Goal: Obtain resource: Download file/media

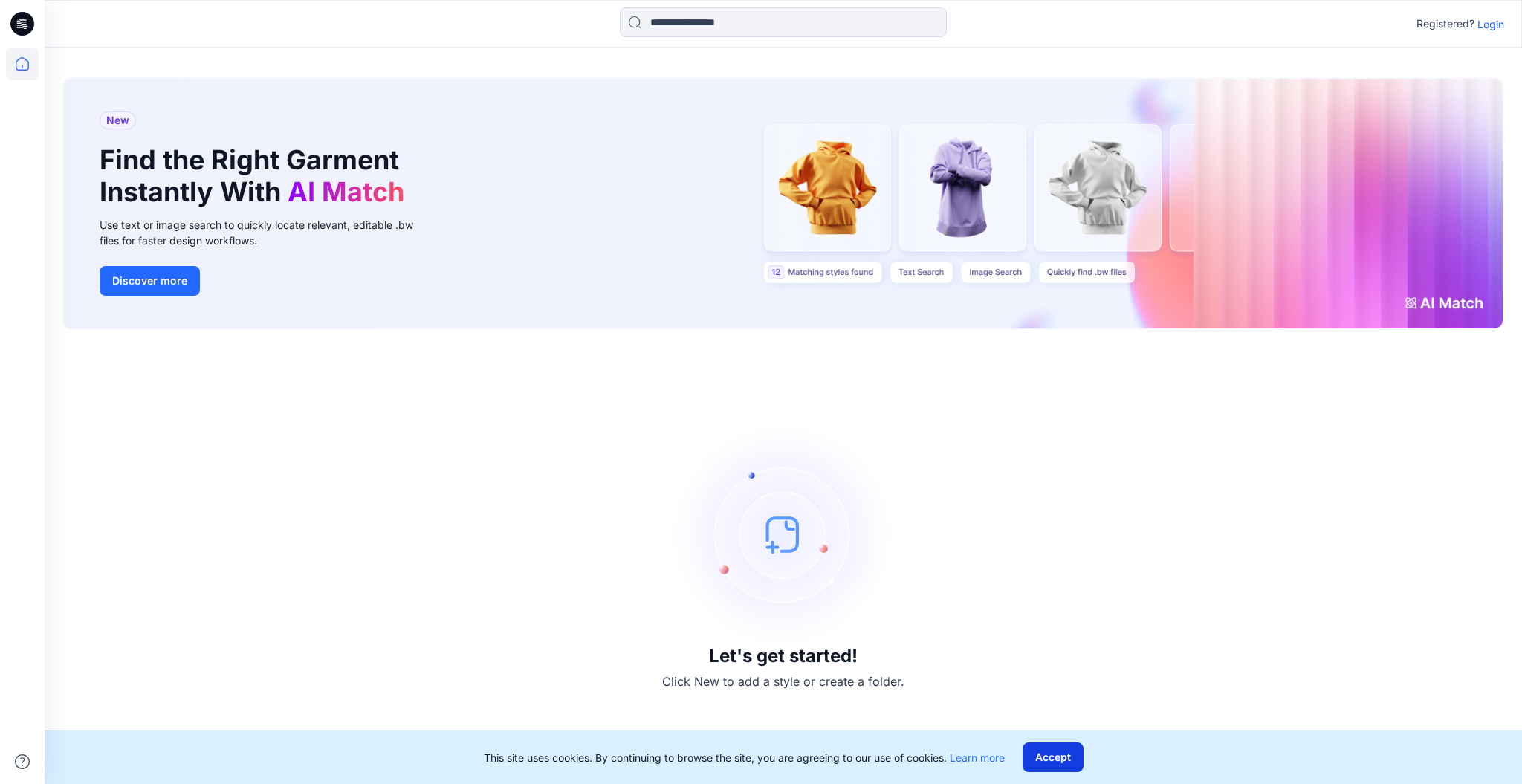
click at [1047, 762] on button "Accept" at bounding box center [1053, 758] width 61 height 30
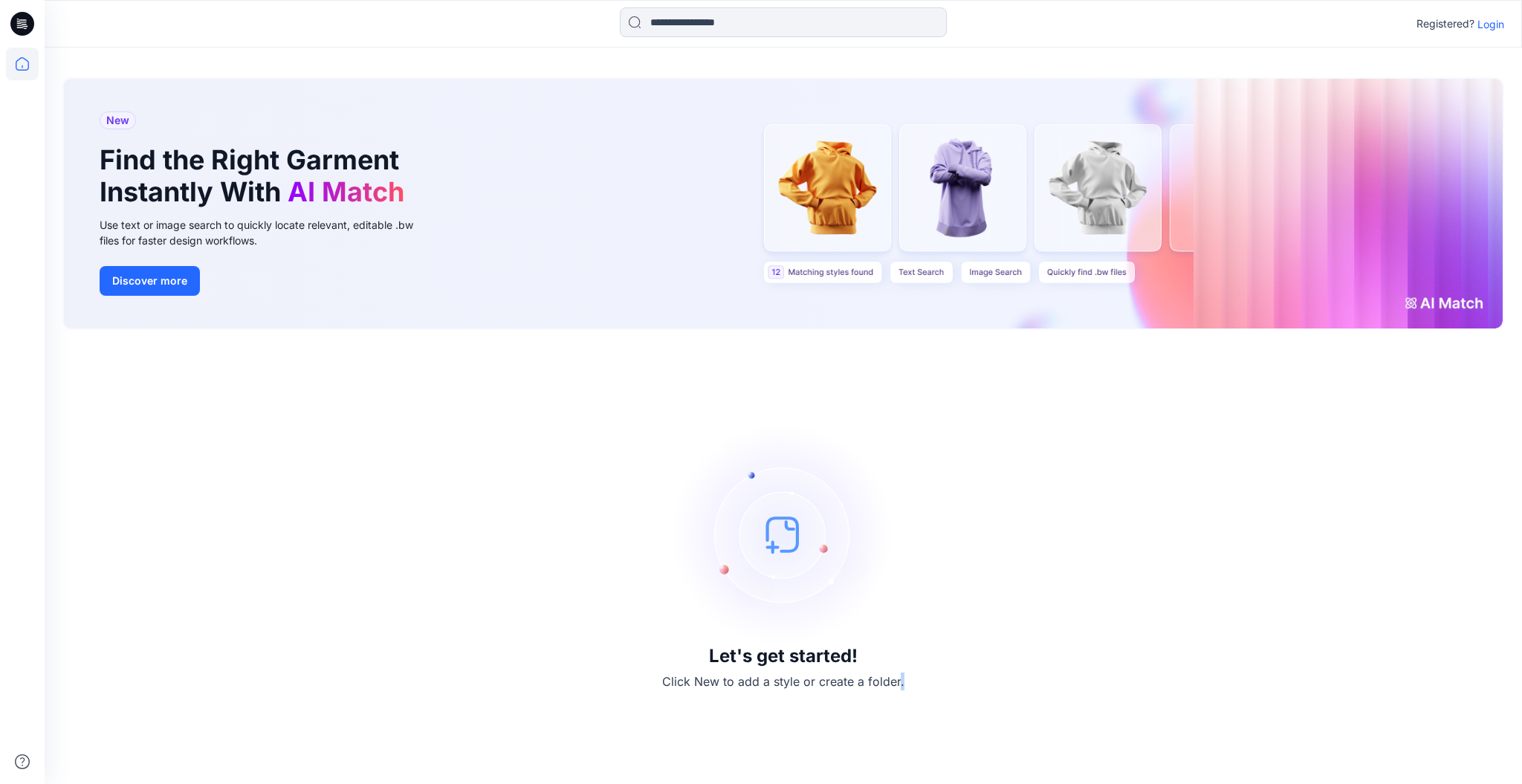
click at [1047, 762] on div "Let's get started! Click New to add a style or create a folder." at bounding box center [783, 556] width 1442 height 418
click at [1495, 19] on p "Login" at bounding box center [1491, 24] width 26 height 16
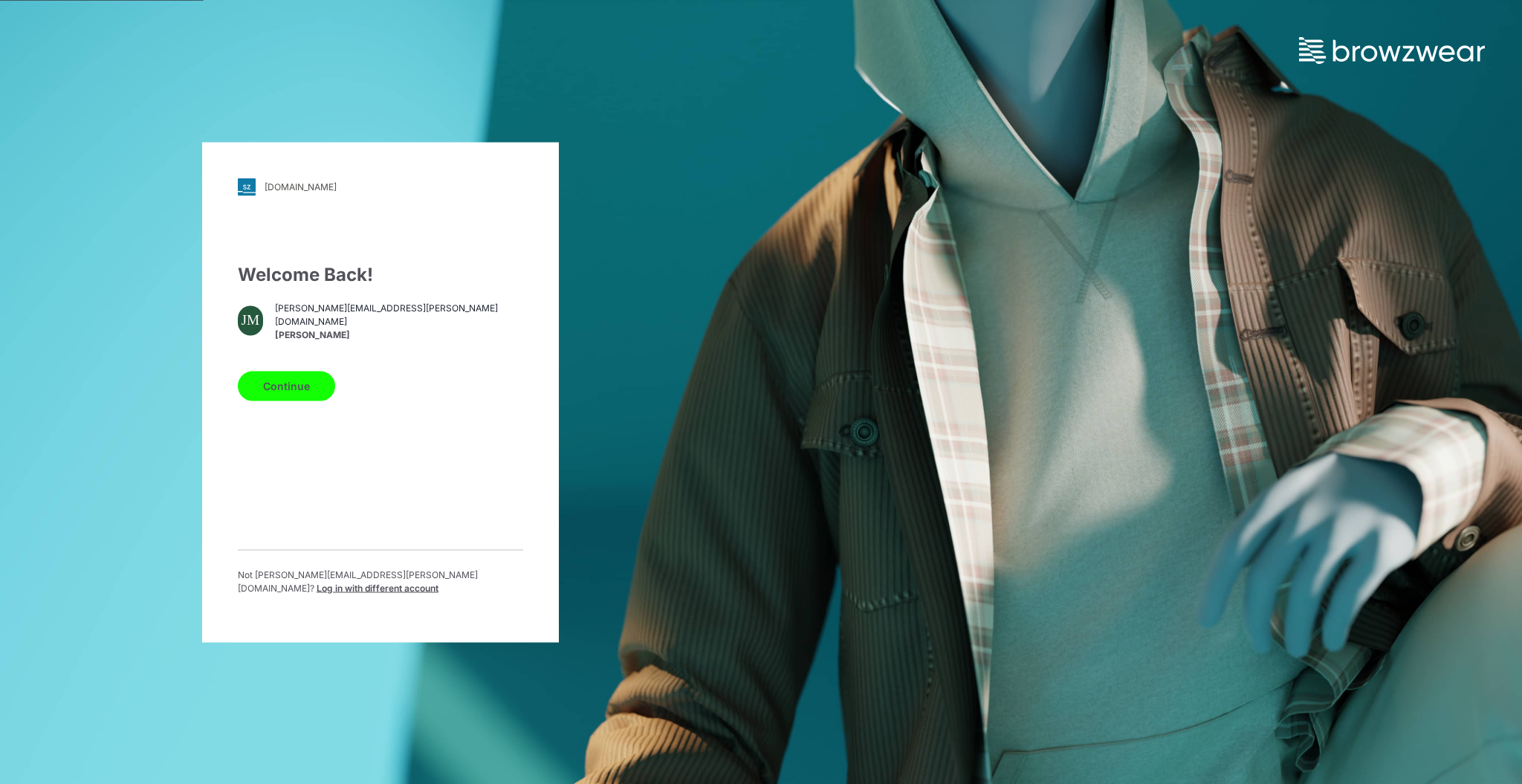
click at [290, 387] on button "Continue" at bounding box center [286, 386] width 97 height 30
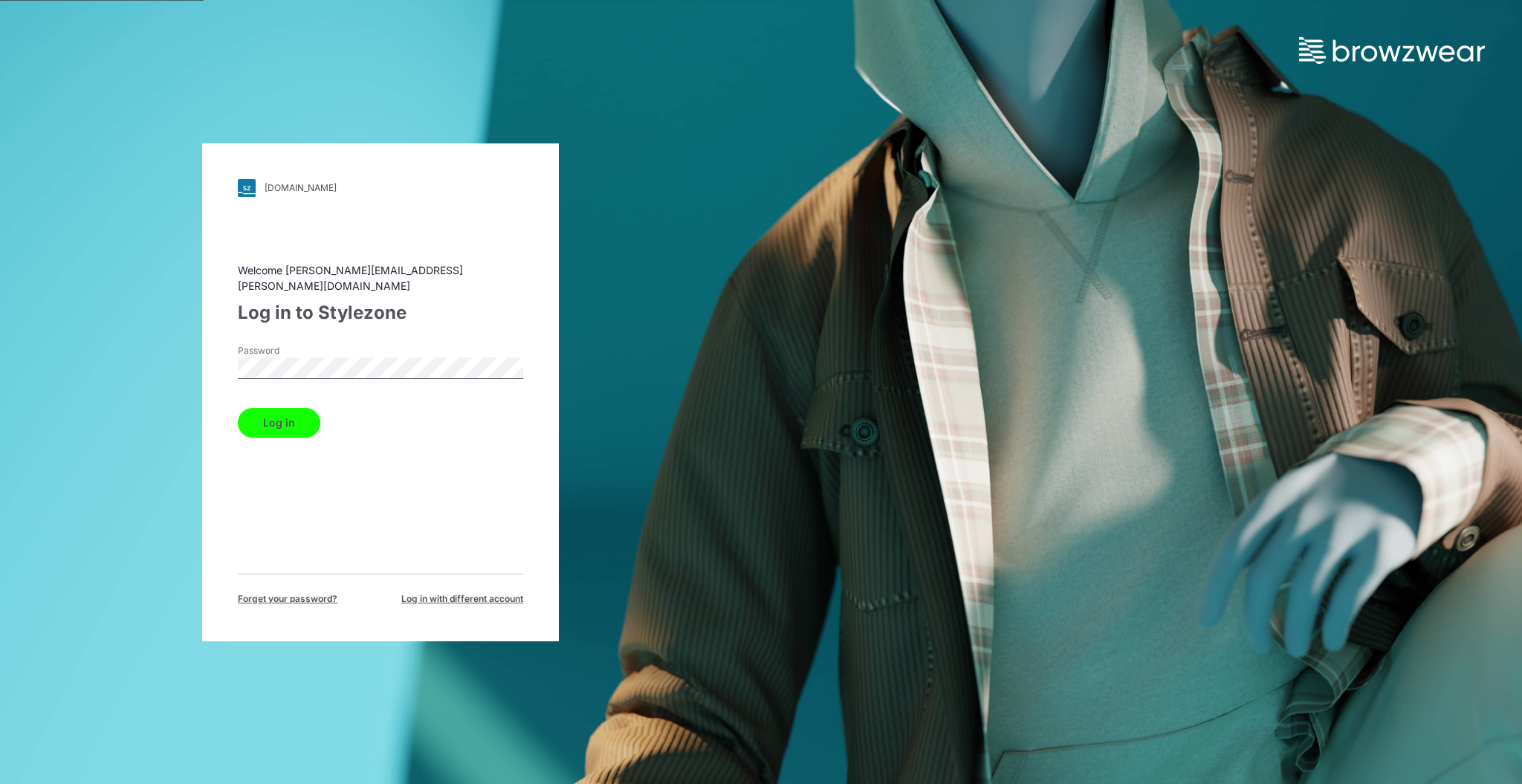
click at [288, 414] on button "Log in" at bounding box center [279, 423] width 83 height 30
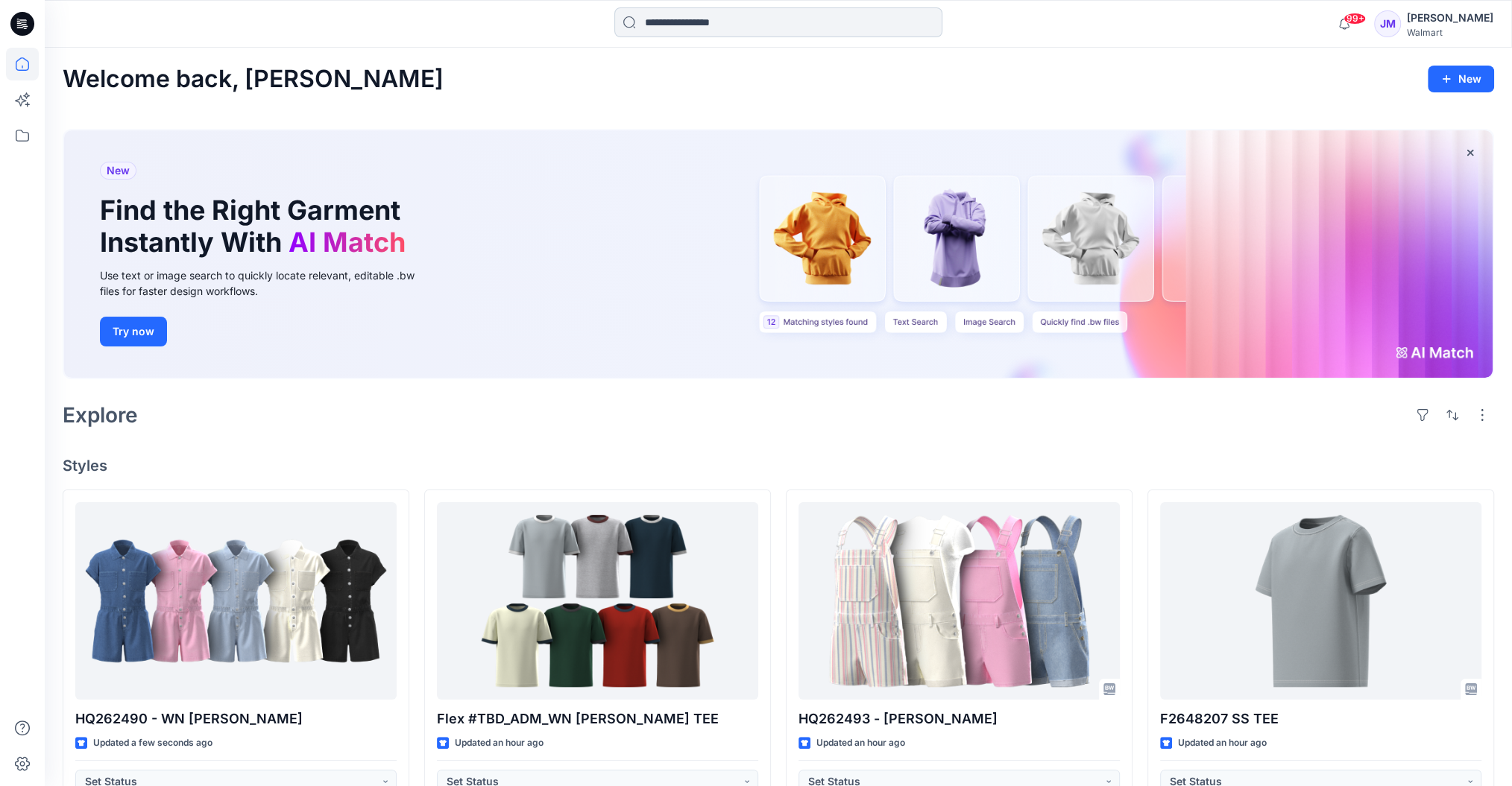
click at [761, 23] on input at bounding box center [779, 23] width 328 height 30
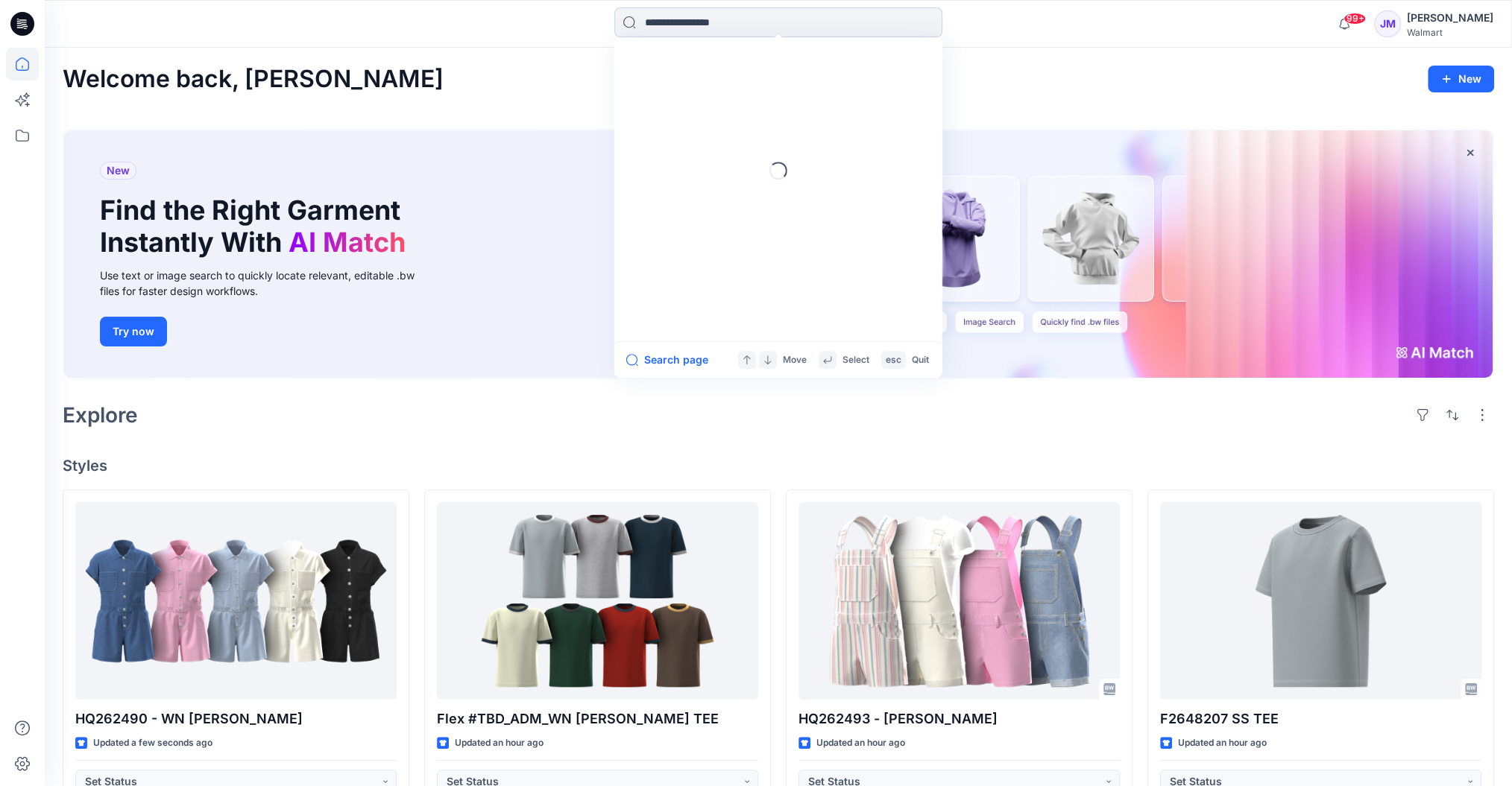
paste input "********"
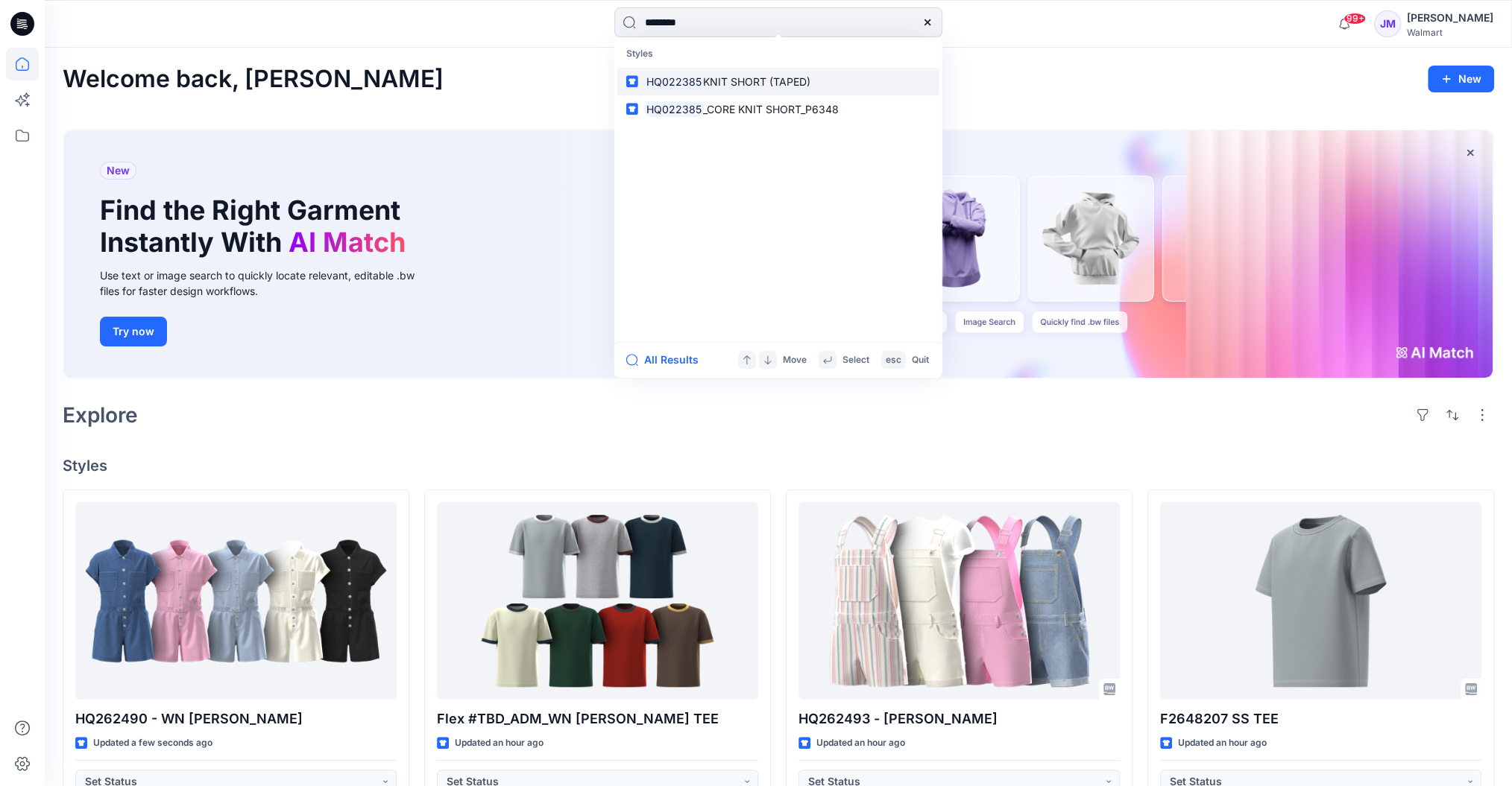
type input "********"
click at [703, 83] on span "KNIT SHORT (TAPED)" at bounding box center [756, 81] width 107 height 13
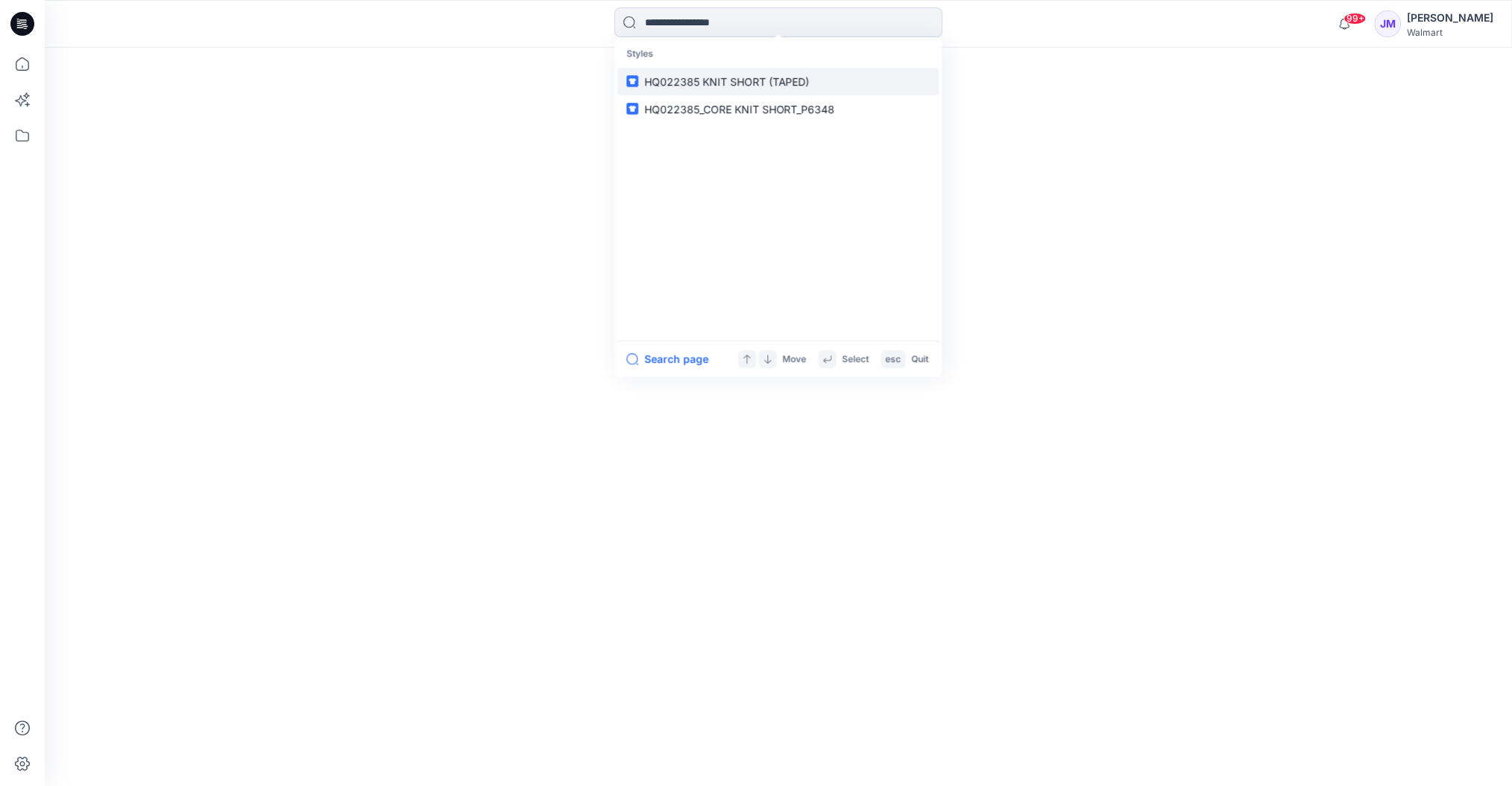
click at [702, 83] on span "HQ022385 KNIT SHORT (TAPED)" at bounding box center [726, 81] width 165 height 13
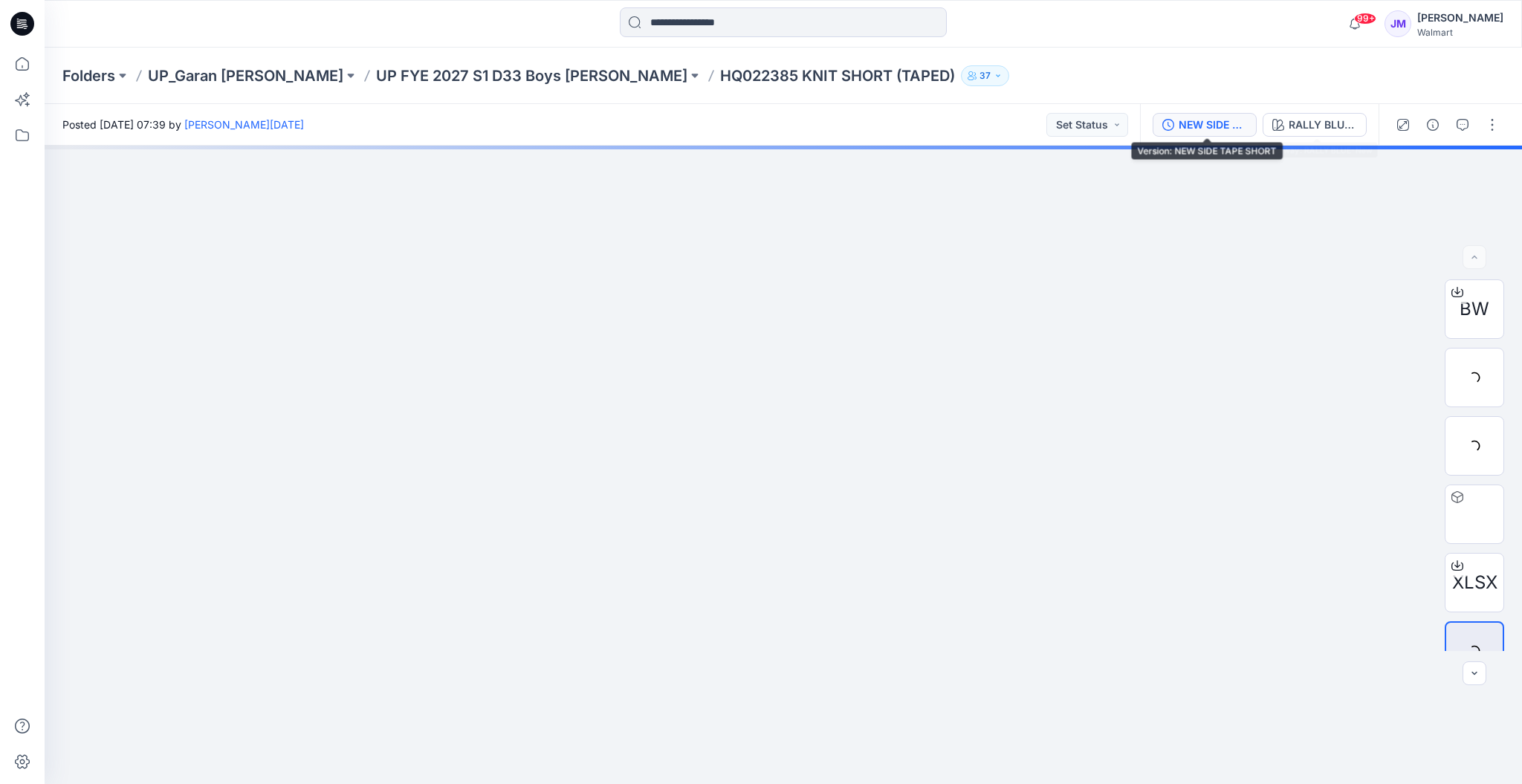
click at [1212, 122] on div "NEW SIDE TAPE SHORT" at bounding box center [1213, 125] width 69 height 16
click at [1379, 122] on div at bounding box center [1447, 125] width 137 height 41
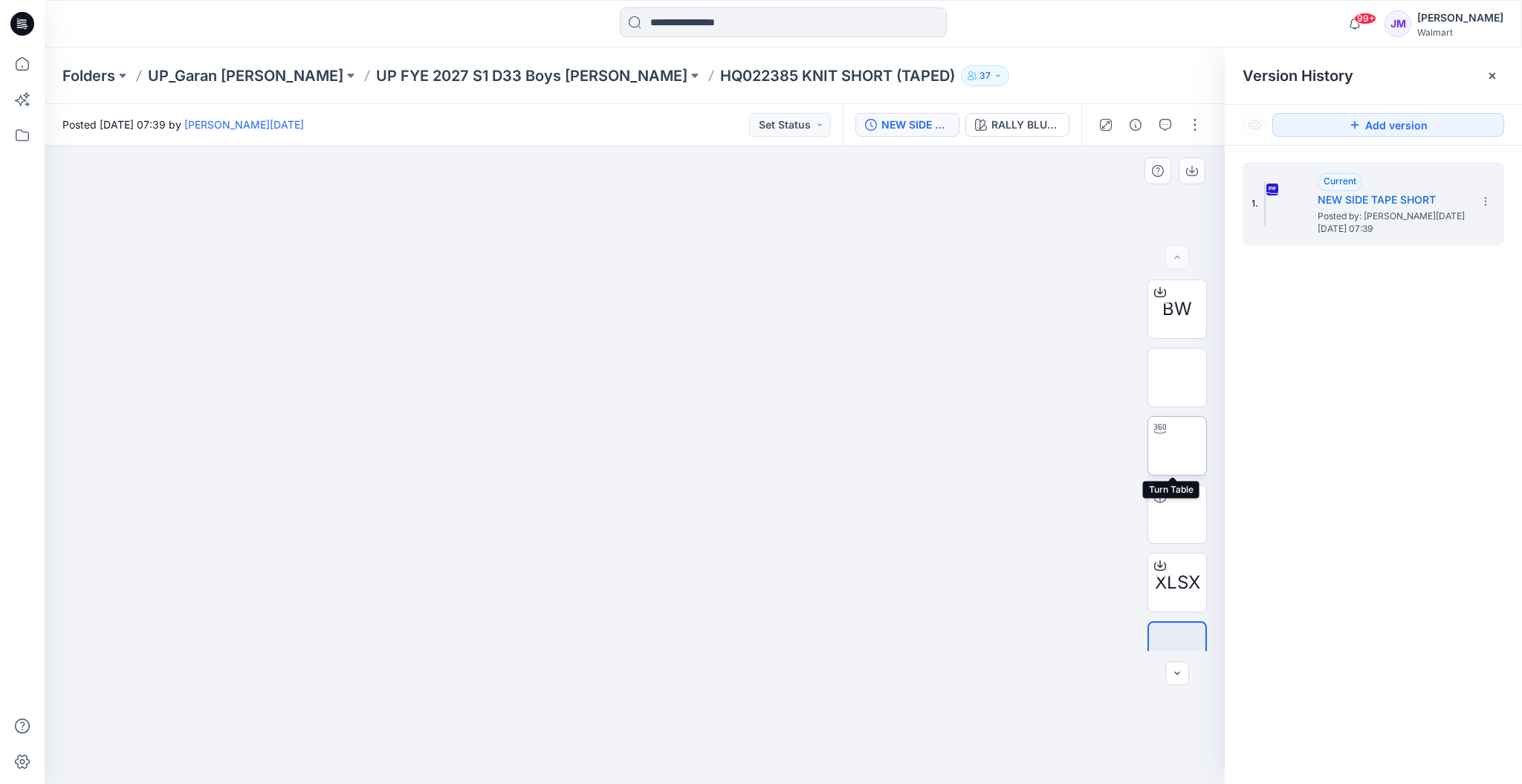
click at [1178, 446] on img at bounding box center [1178, 446] width 0 height 0
drag, startPoint x: 807, startPoint y: 765, endPoint x: 421, endPoint y: 758, distance: 386.1
click at [421, 758] on icon at bounding box center [636, 740] width 450 height 56
click at [458, 74] on p "UP FYE 2027 S1 D33 Boys [PERSON_NAME]" at bounding box center [532, 76] width 312 height 21
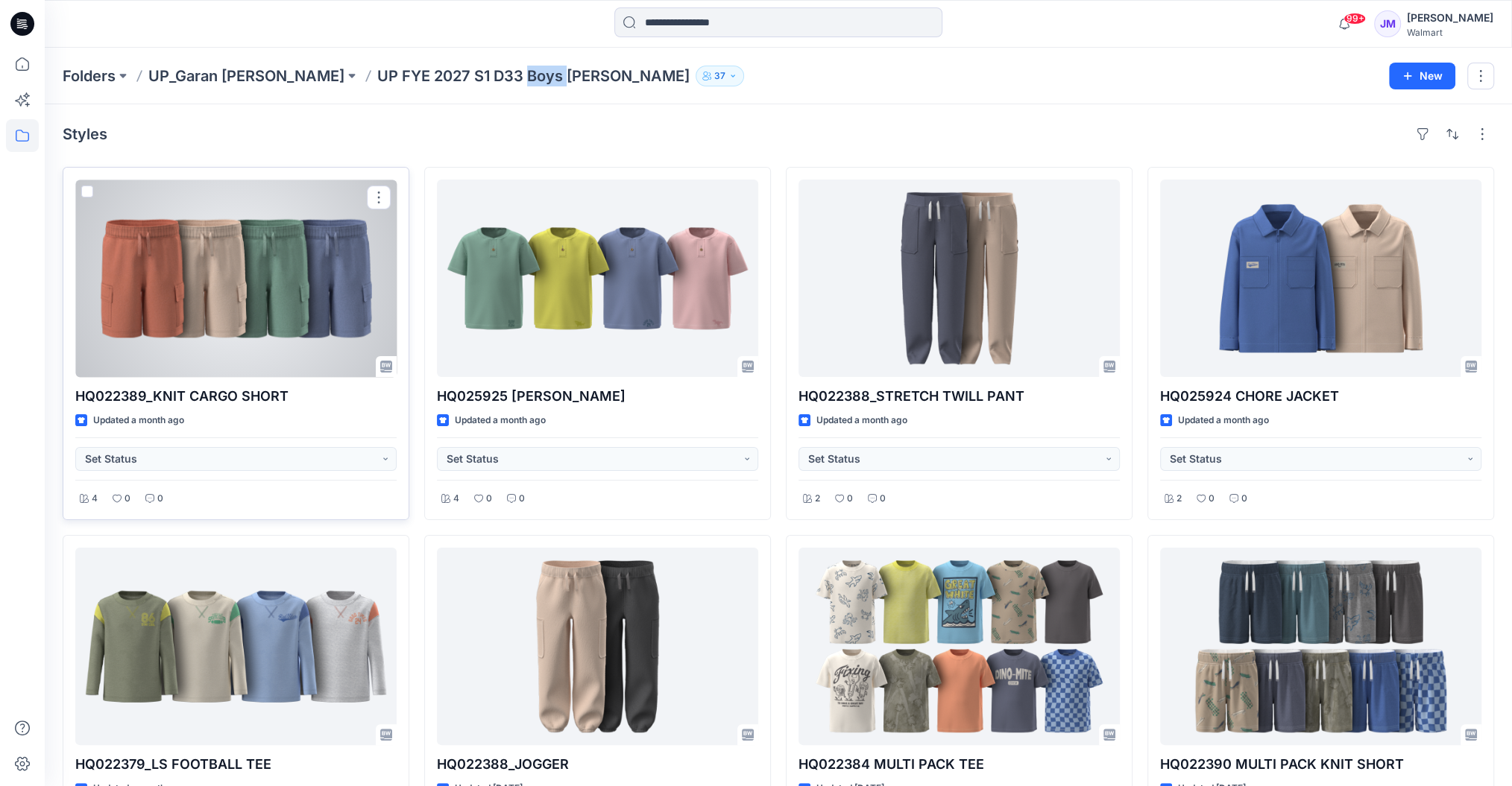
click at [274, 298] on div at bounding box center [235, 278] width 321 height 198
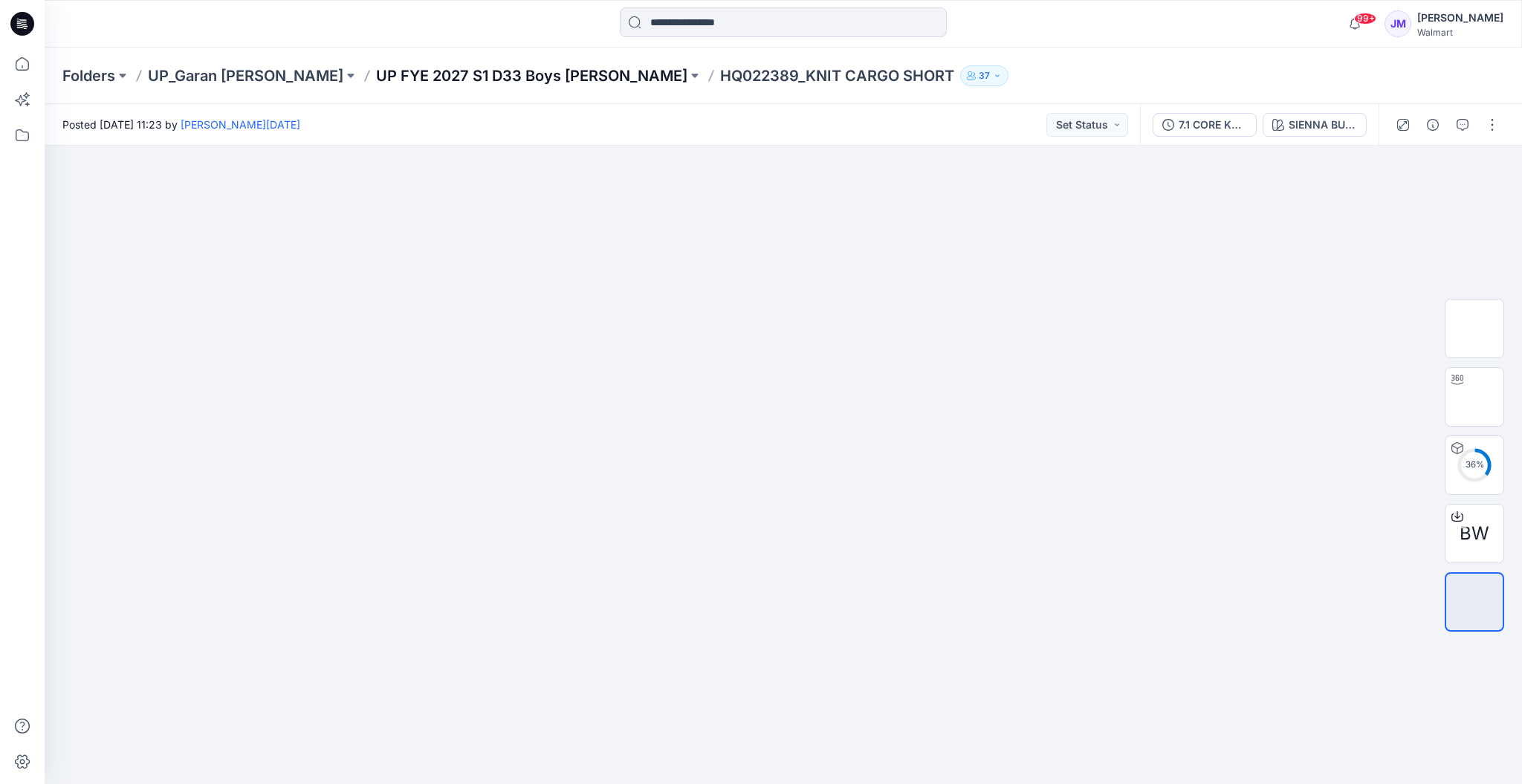
click at [474, 80] on p "UP FYE 2027 S1 D33 Boys [PERSON_NAME]" at bounding box center [532, 76] width 312 height 21
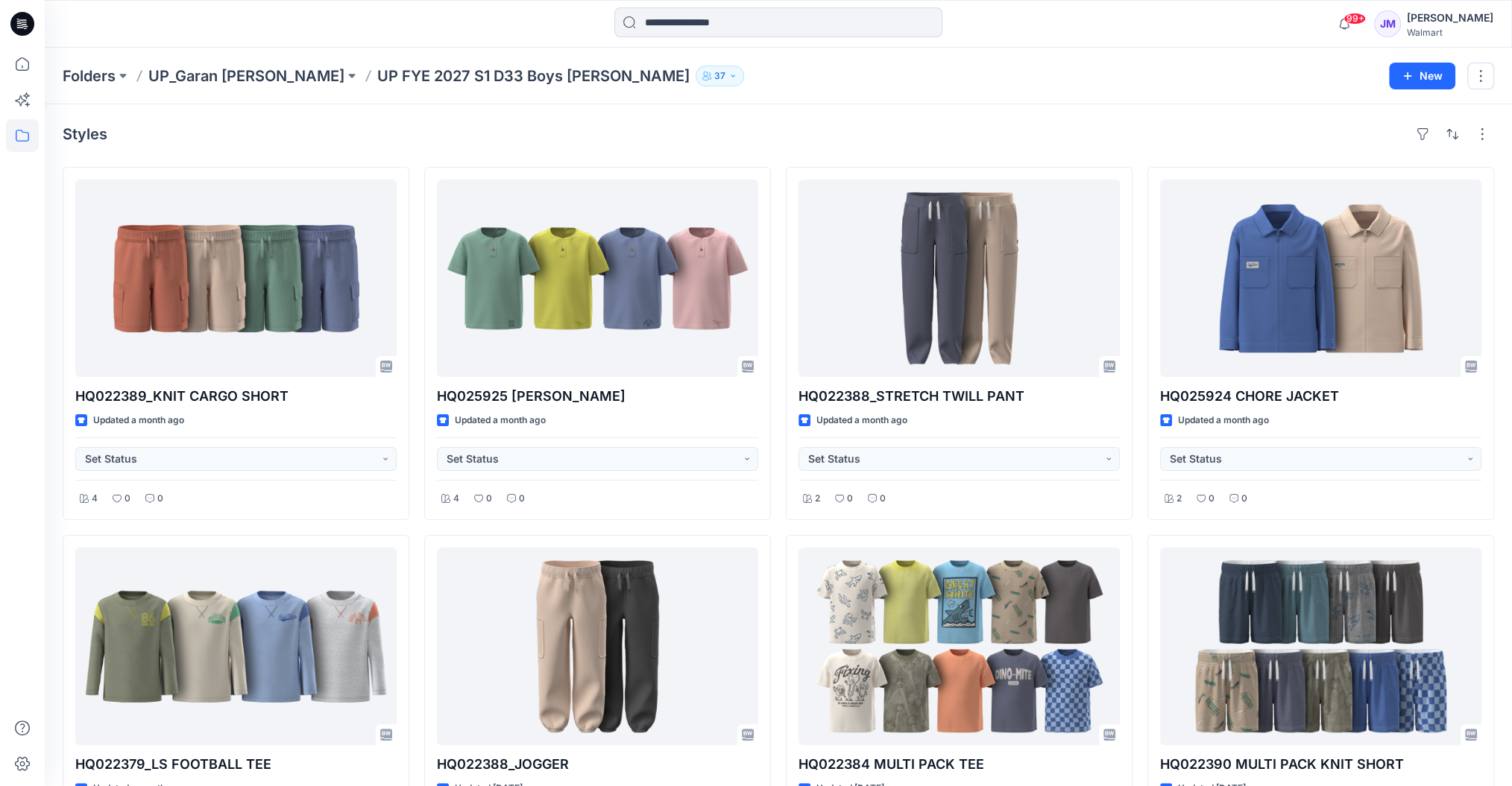
click at [460, 74] on p "UP FYE 2027 S1 D33 Boys [PERSON_NAME]" at bounding box center [534, 76] width 313 height 21
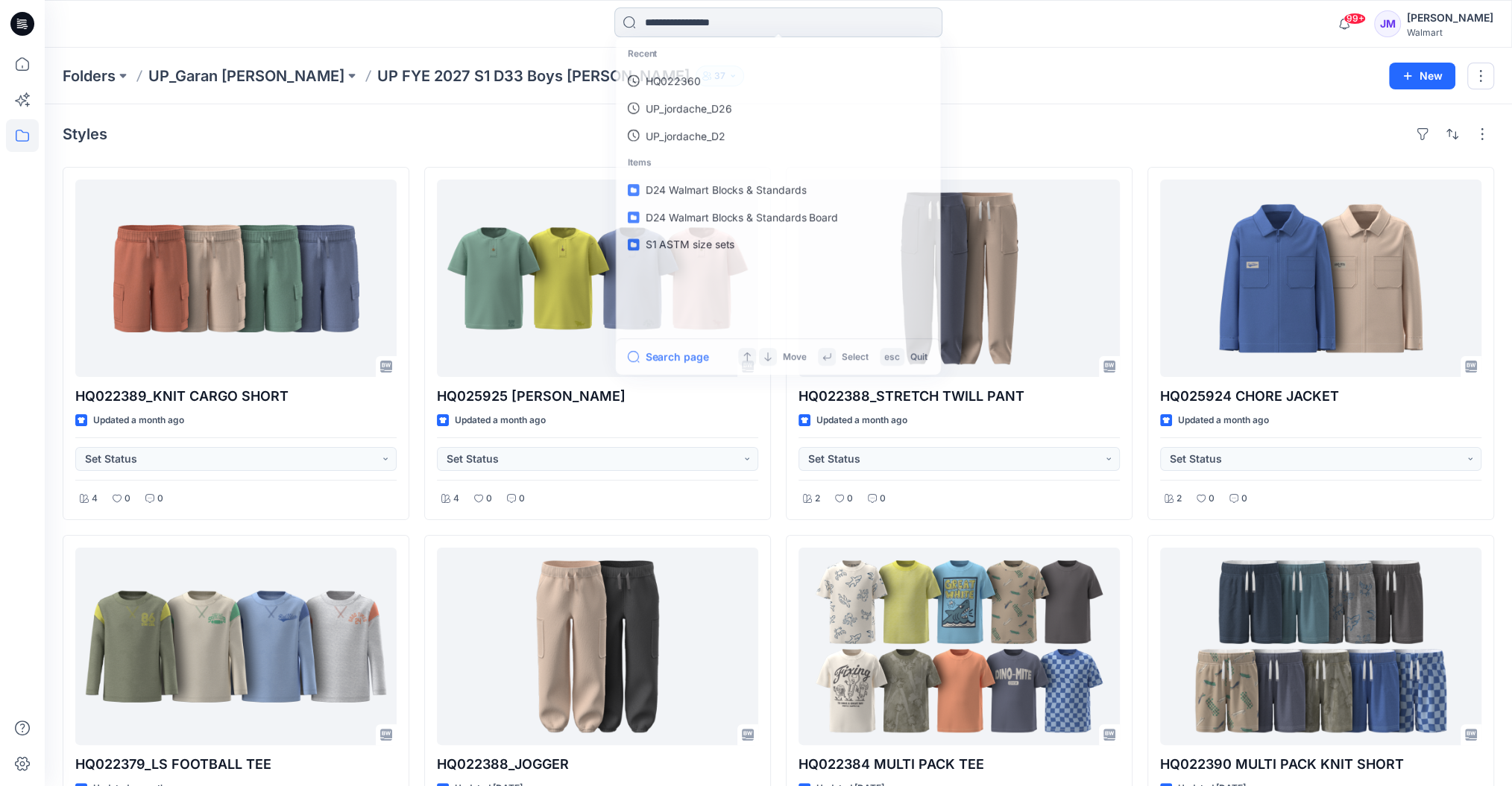
click at [729, 19] on input at bounding box center [779, 23] width 328 height 30
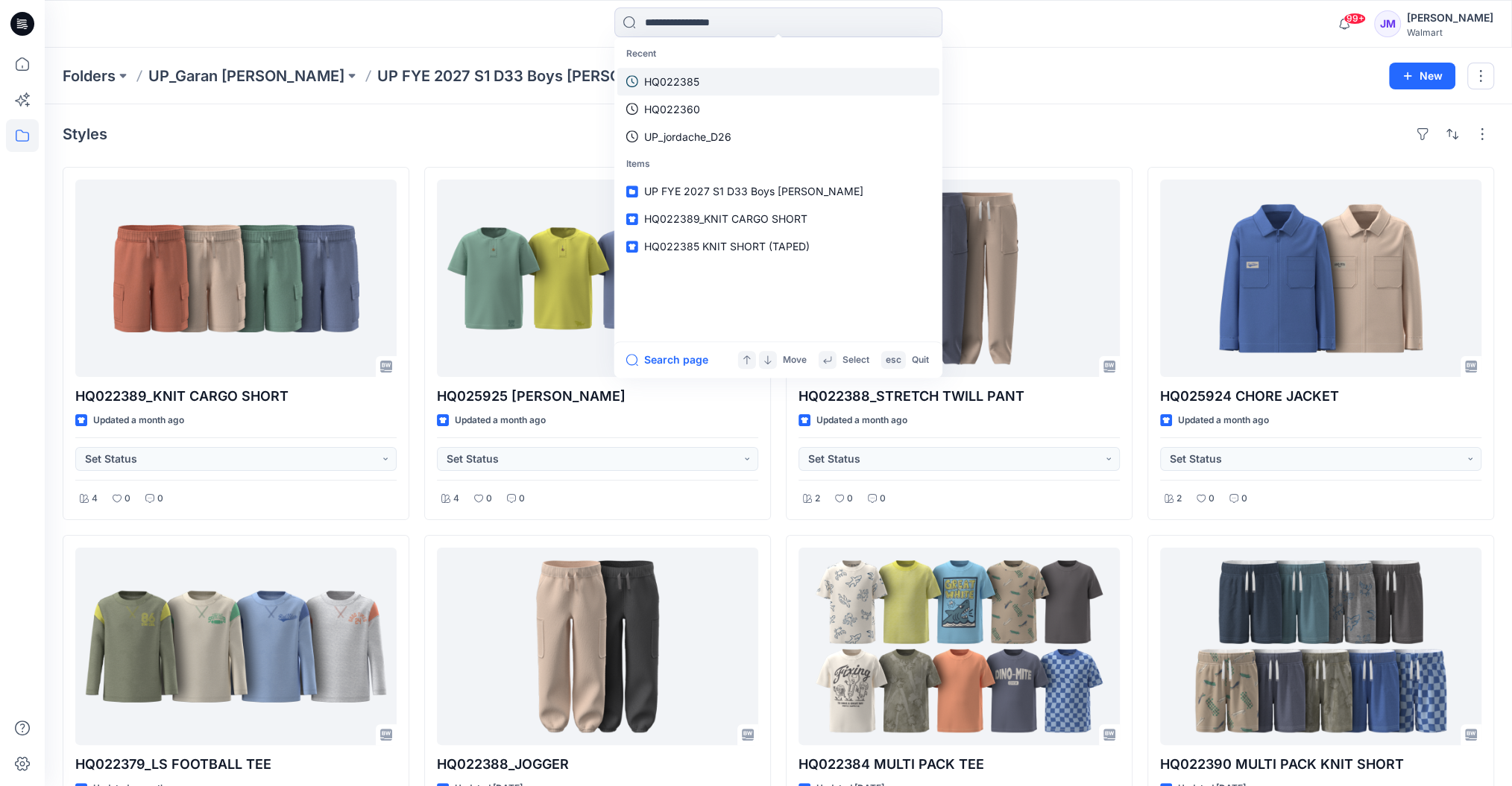
click at [719, 83] on link "HQ022385" at bounding box center [779, 81] width 322 height 27
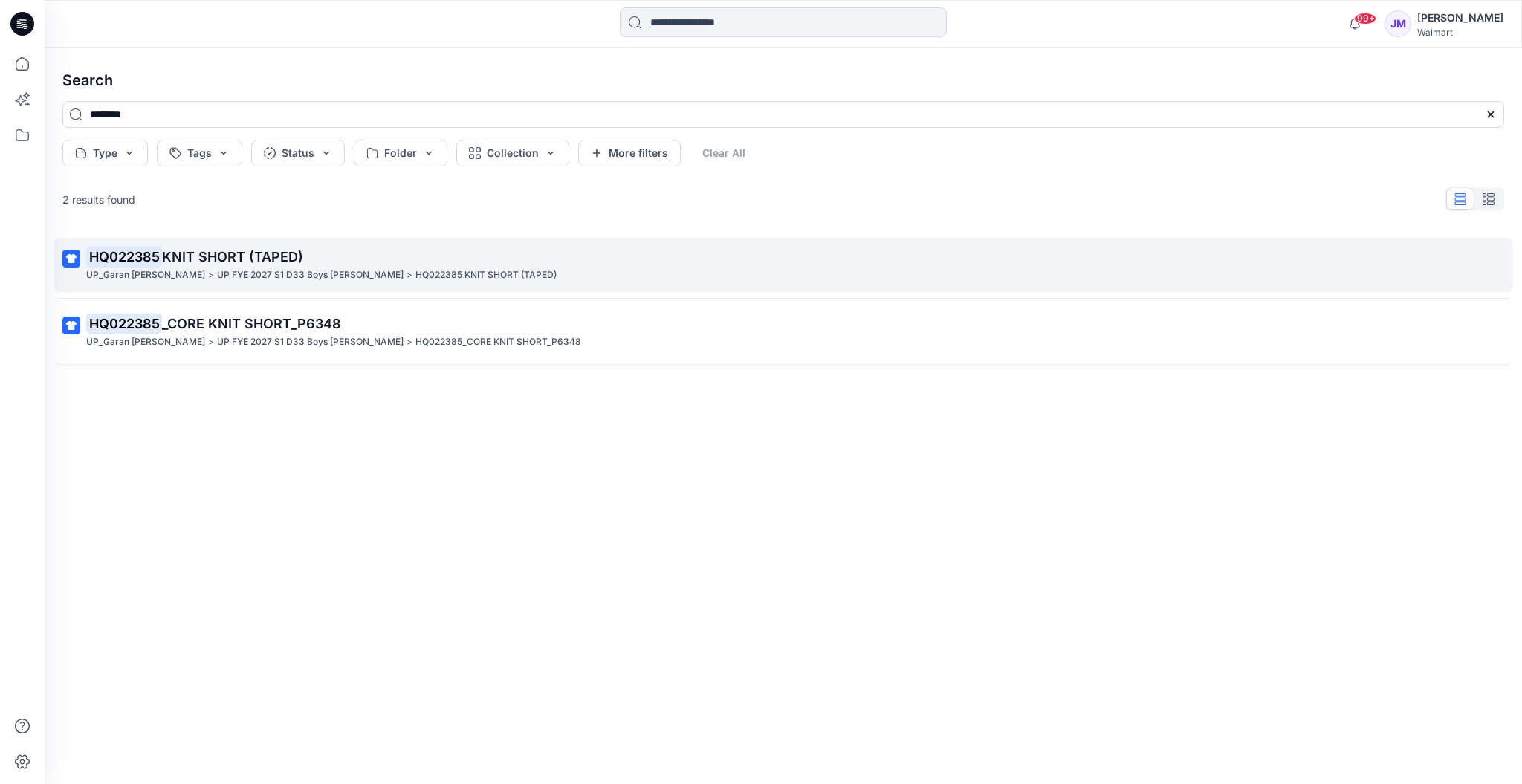
click at [415, 271] on p "HQ022385 KNIT SHORT (TAPED)" at bounding box center [486, 275] width 141 height 16
click at [397, 271] on div "Search ******** Type Tags Status Folder Collection More filters Clear All 2 res…" at bounding box center [783, 415] width 1478 height 736
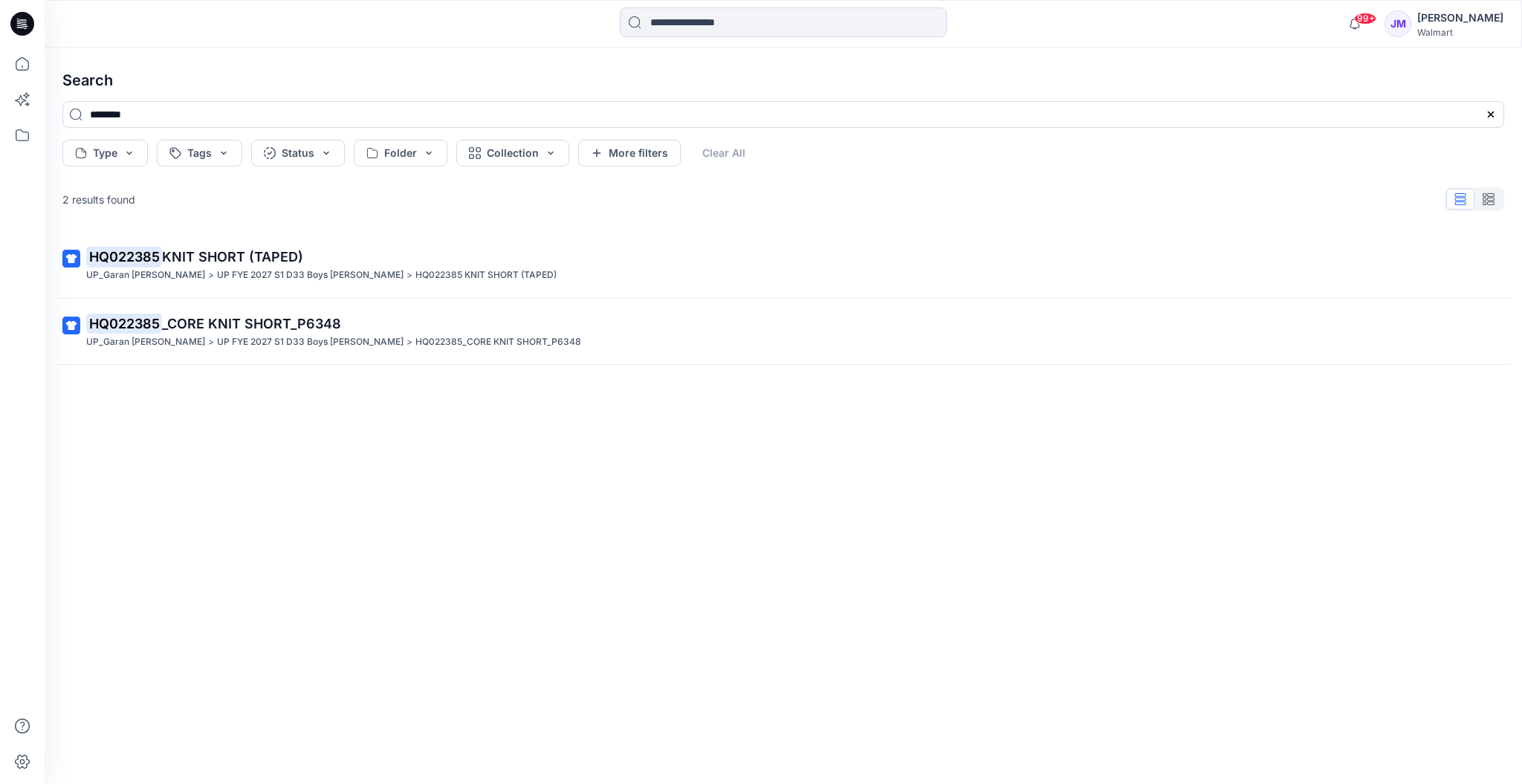
click at [249, 259] on div "Search ******** Type Tags Status Folder Collection More filters Clear All 2 res…" at bounding box center [783, 415] width 1478 height 736
click at [115, 260] on div "Search ******** Type Tags Status Folder Collection More filters Clear All 2 res…" at bounding box center [783, 415] width 1478 height 736
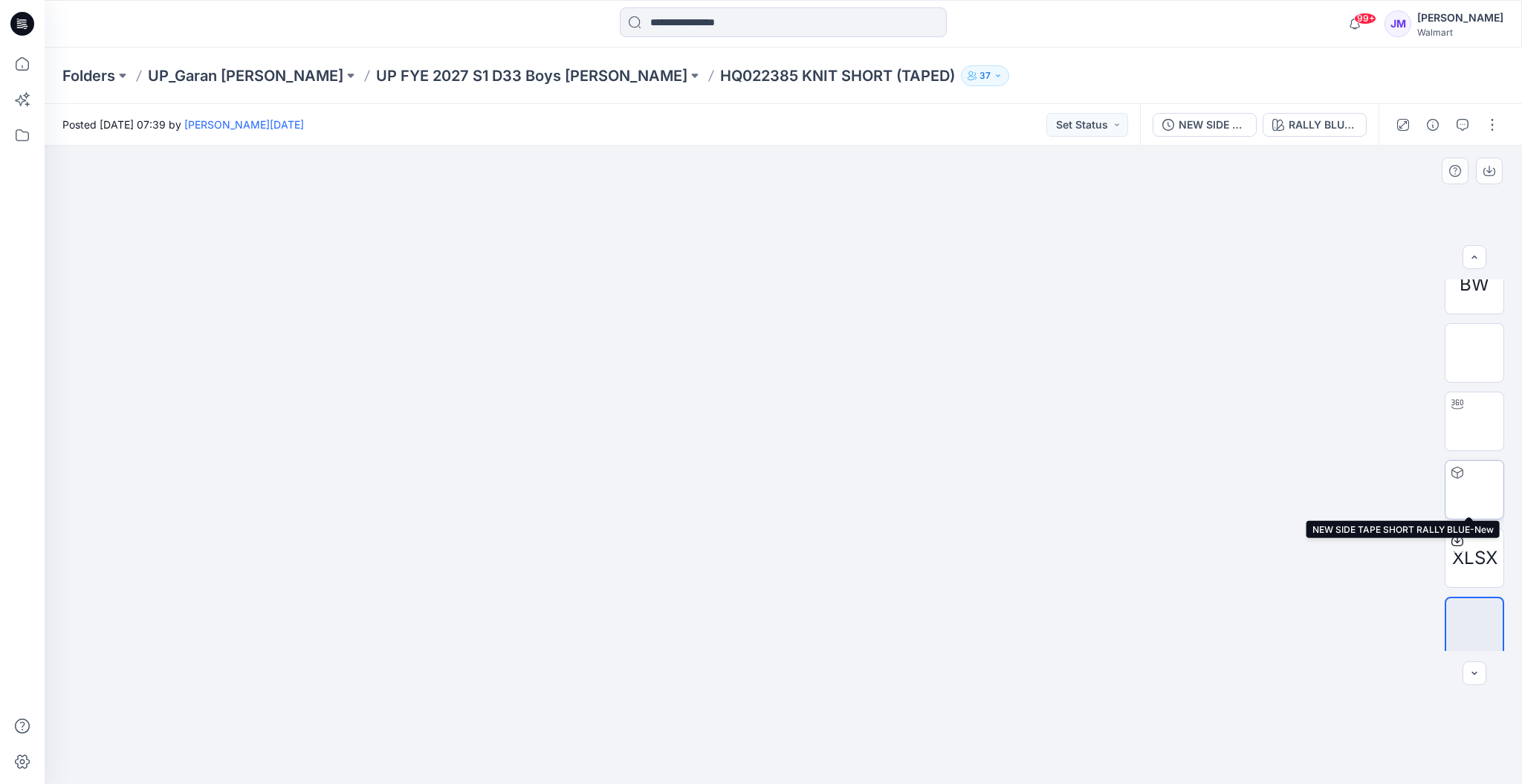
scroll to position [30, 0]
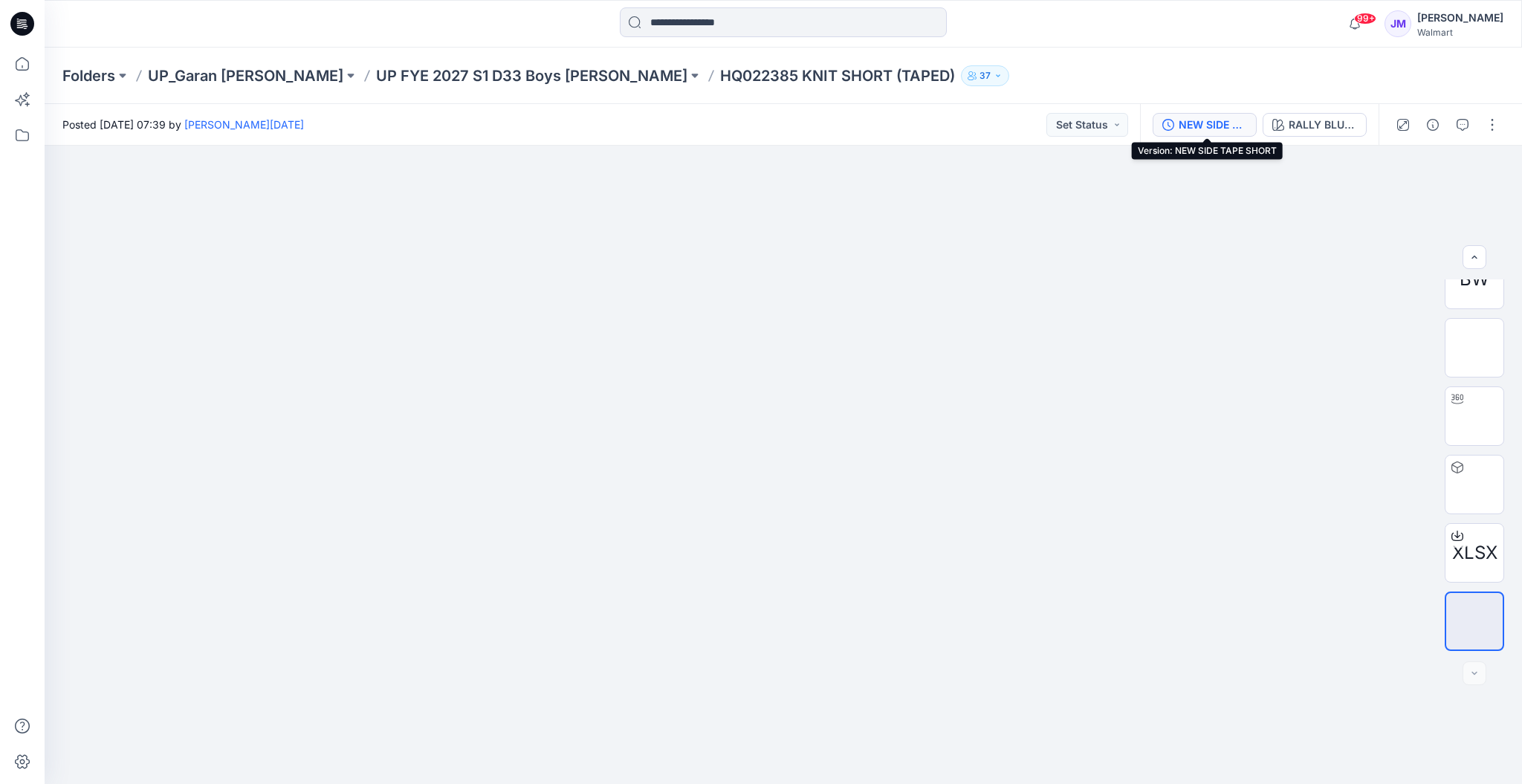
click at [1204, 127] on div "NEW SIDE TAPE SHORT" at bounding box center [1213, 125] width 69 height 16
click at [1481, 127] on button "button" at bounding box center [1492, 125] width 24 height 24
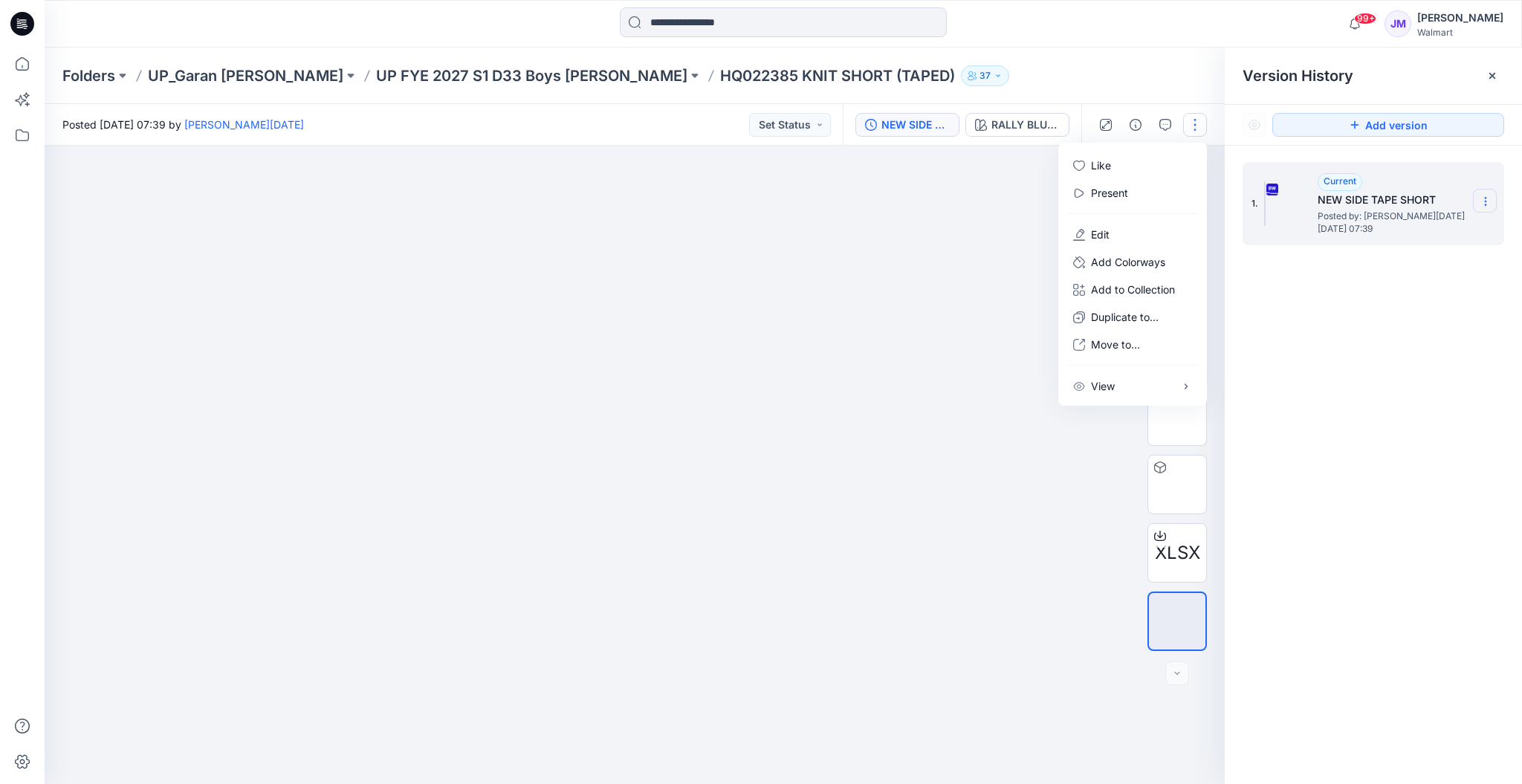
click at [1480, 197] on icon at bounding box center [1485, 201] width 12 height 12
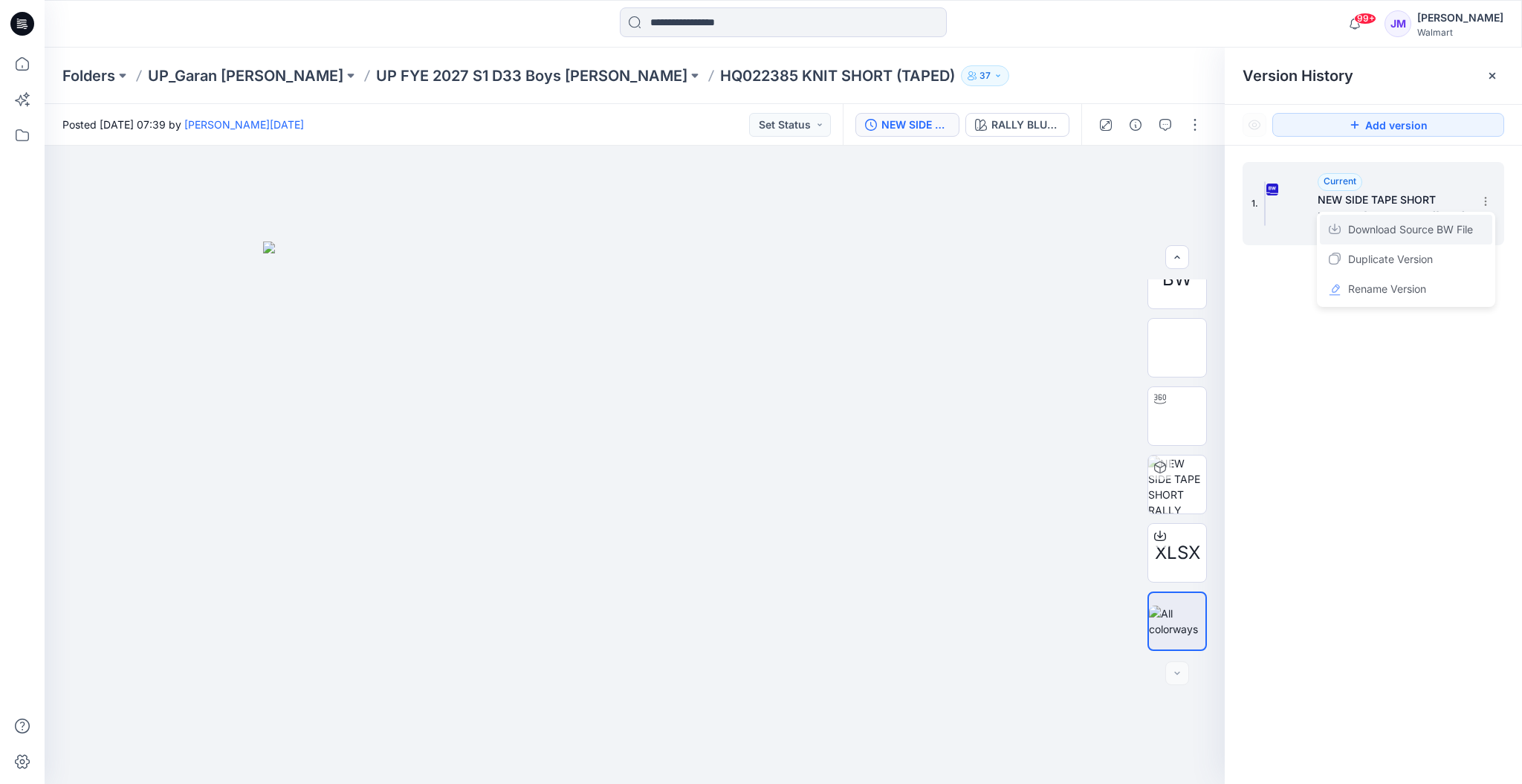
click at [1442, 231] on span "Download Source BW File" at bounding box center [1411, 229] width 125 height 18
click at [1442, 231] on div "BW XLSX RALLY BLUE-New Loading... Material Properties Loading... Version Histor…" at bounding box center [783, 464] width 1478 height 638
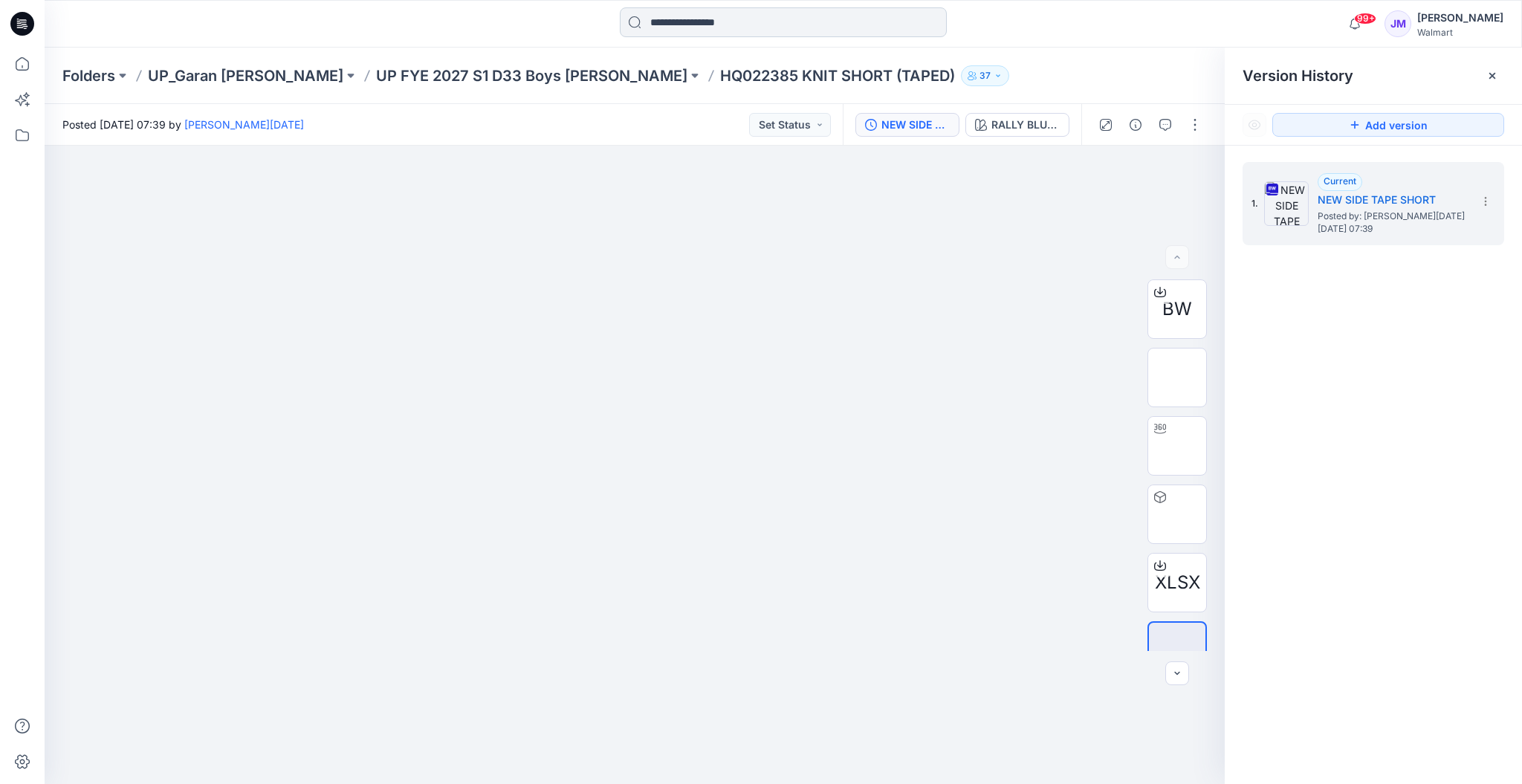
click at [741, 29] on input at bounding box center [783, 23] width 327 height 30
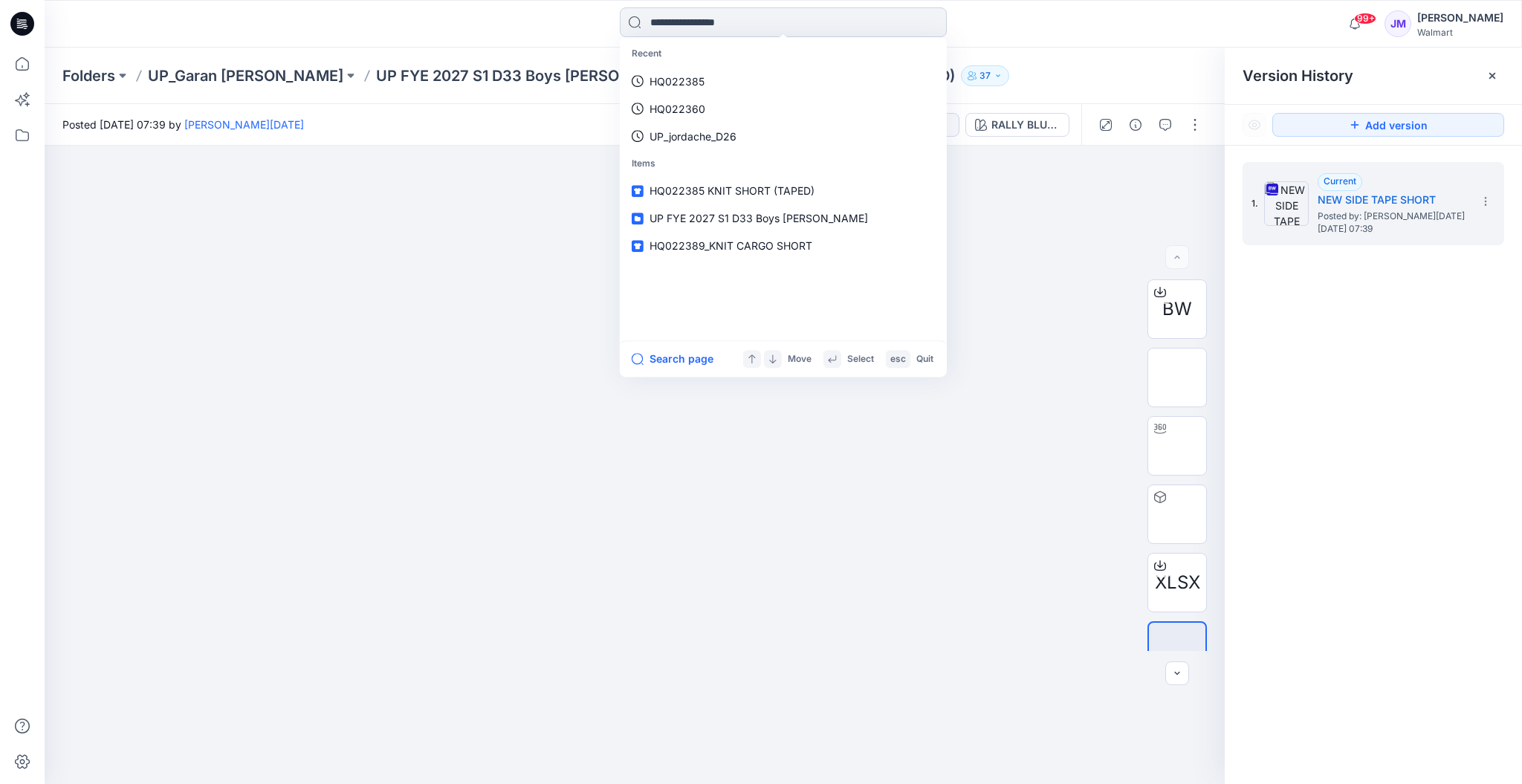
paste input "********"
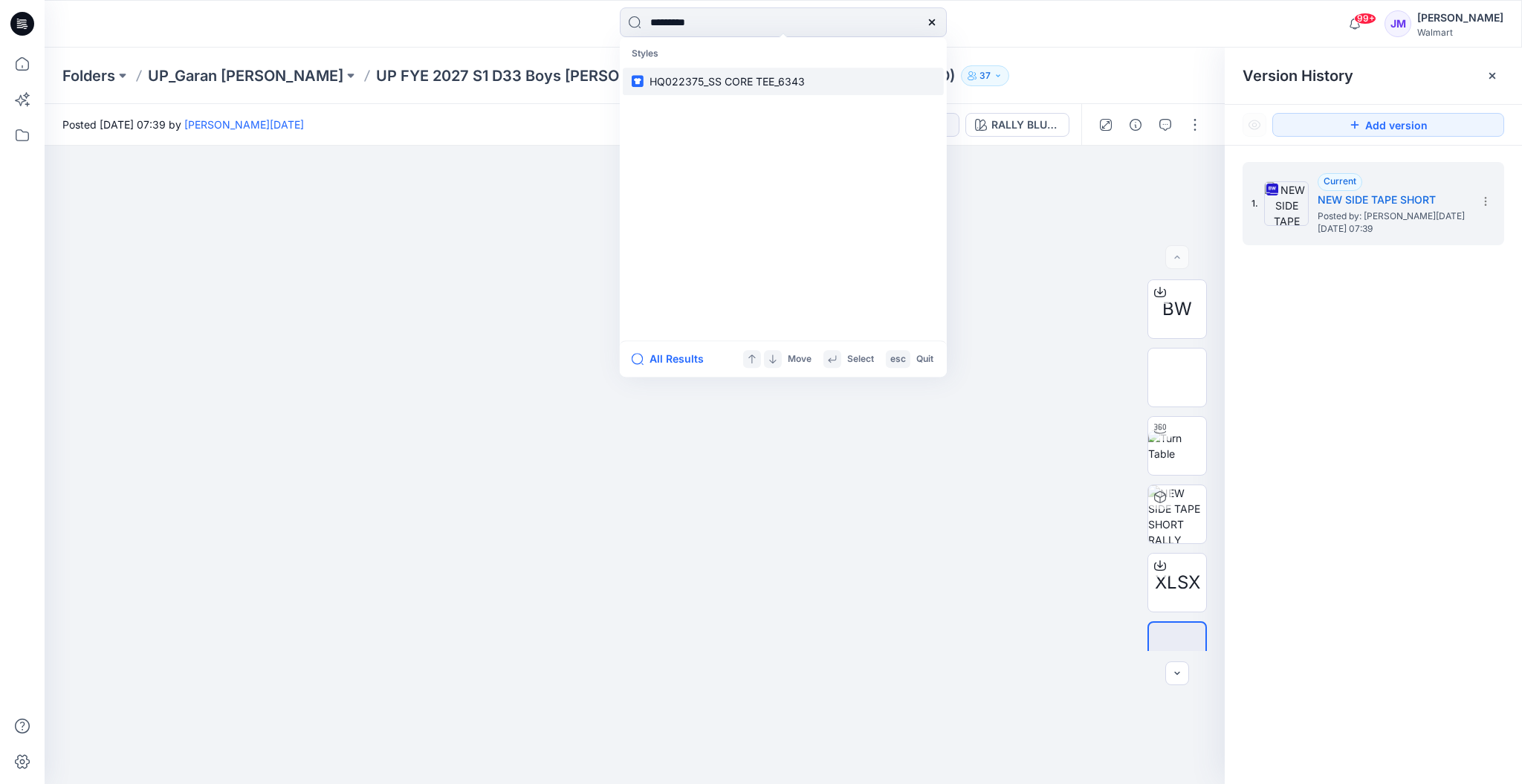
type input "********"
click at [757, 85] on span "HQ022375_SS CORE TEE_6343" at bounding box center [727, 81] width 155 height 12
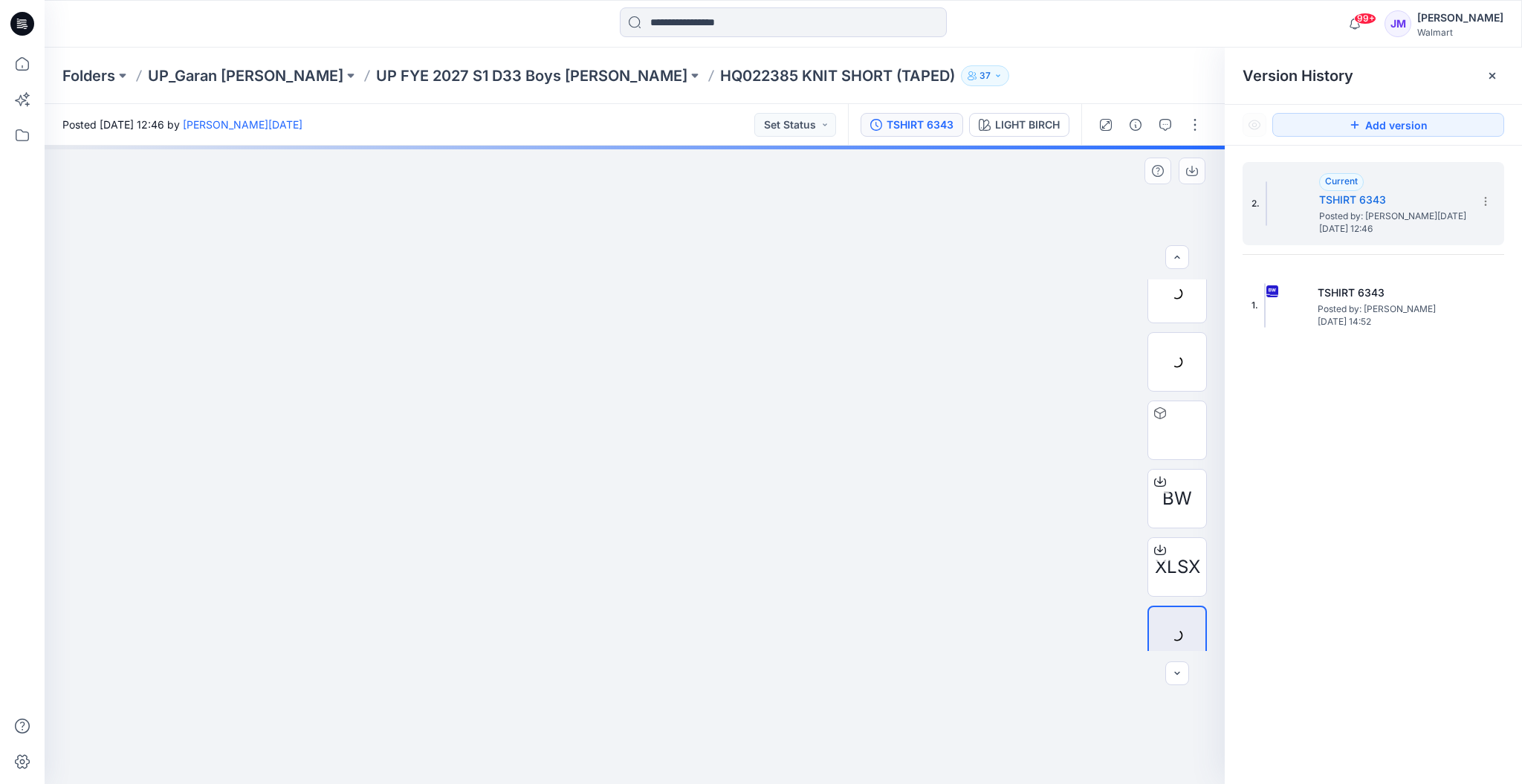
scroll to position [97, 0]
click at [1154, 468] on icon at bounding box center [1160, 468] width 12 height 12
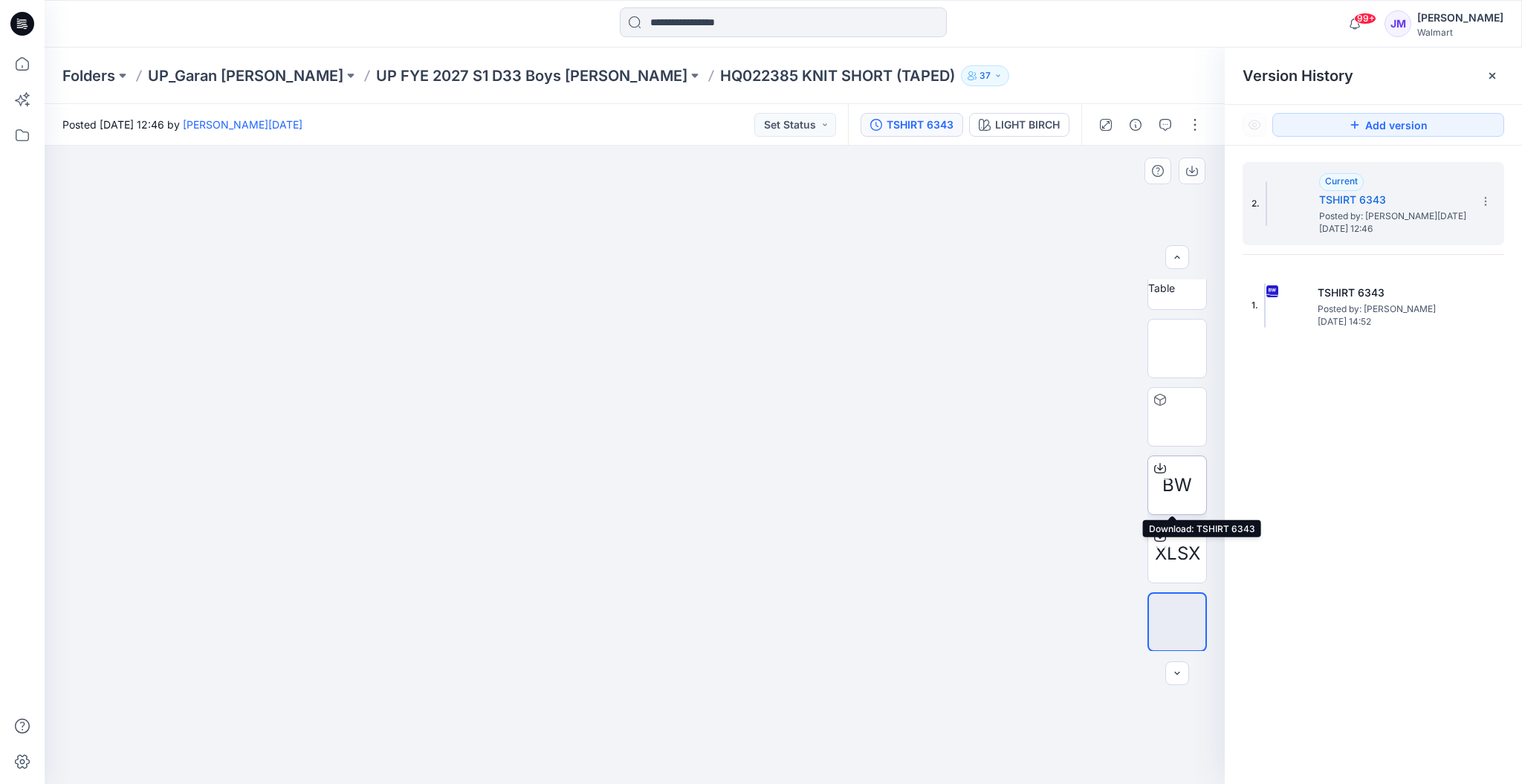
click at [1157, 468] on icon at bounding box center [1160, 468] width 12 height 12
click at [1157, 468] on div "Stylezone cannot scan this file for viruses TSHIRT [DOMAIN_NAME] (34 MB) is too…" at bounding box center [761, 392] width 1522 height 784
click at [1030, 250] on div at bounding box center [634, 464] width 1181 height 638
click at [1157, 466] on icon at bounding box center [1160, 466] width 6 height 8
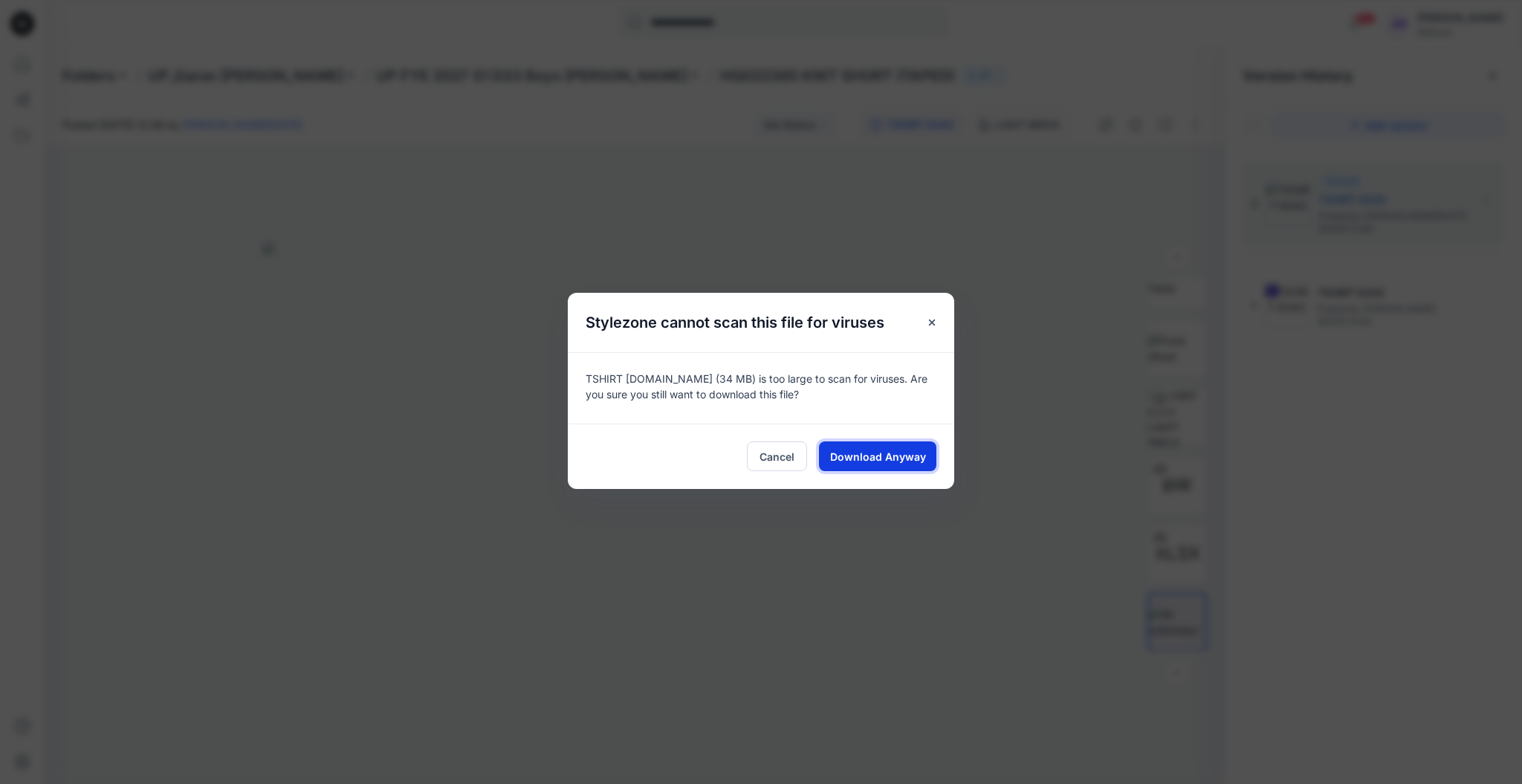
click at [924, 454] on button "Download Anyway" at bounding box center [878, 457] width 118 height 30
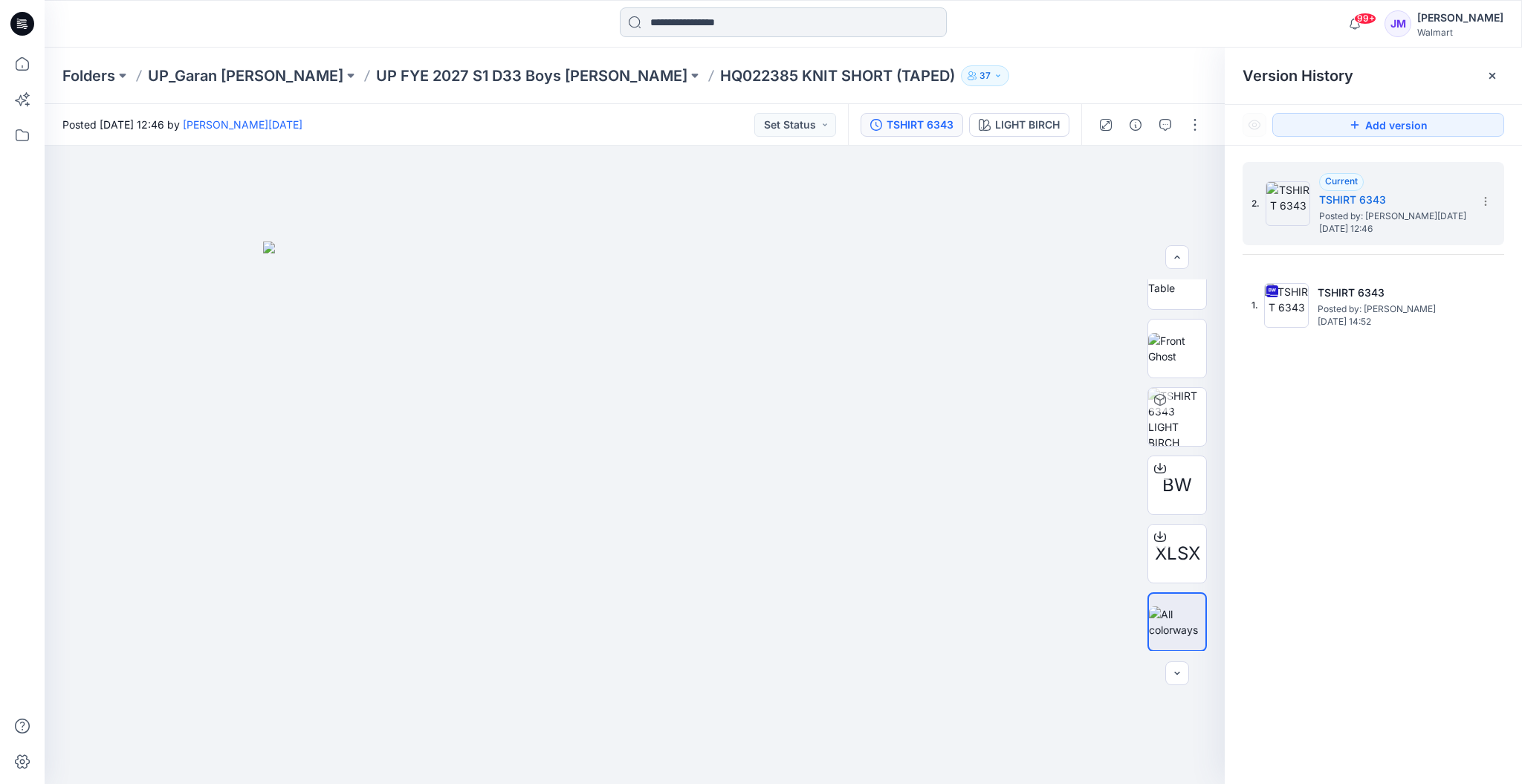
click at [715, 26] on input at bounding box center [783, 23] width 327 height 30
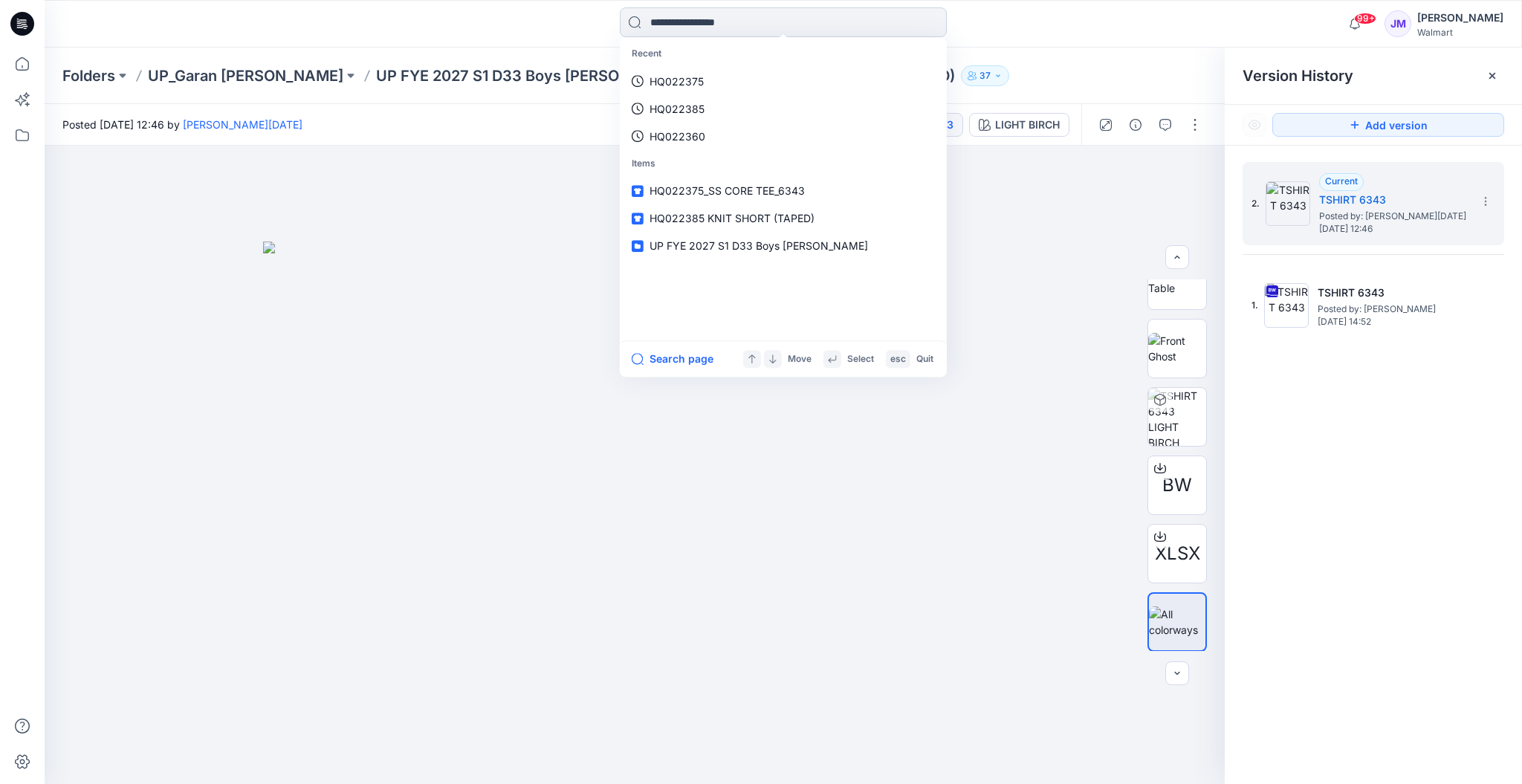
paste input "********"
type input "********"
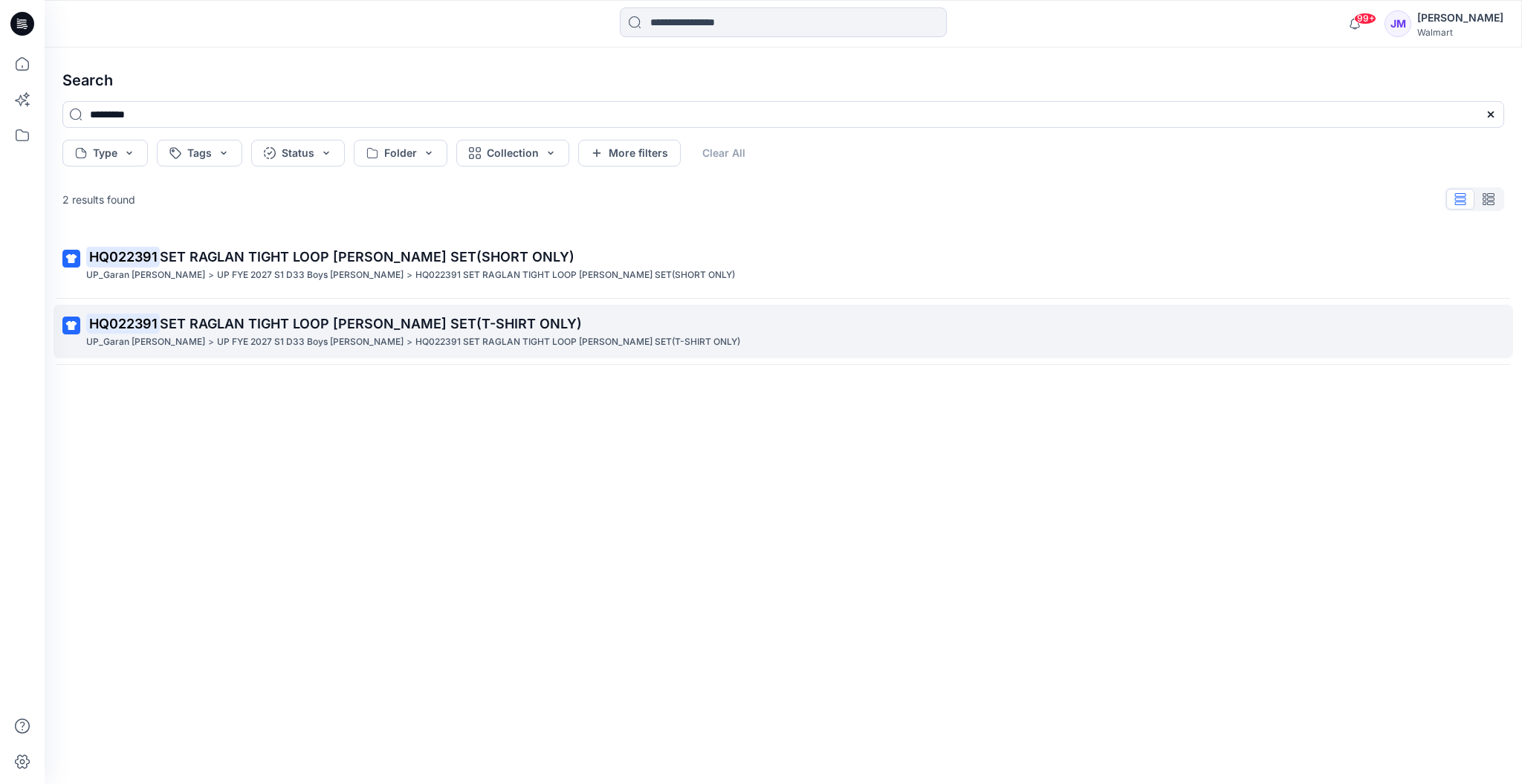
click at [284, 326] on span "SET RAGLAN TIGHT LOOP [PERSON_NAME] SET(T-SHIRT ONLY)" at bounding box center [371, 323] width 422 height 16
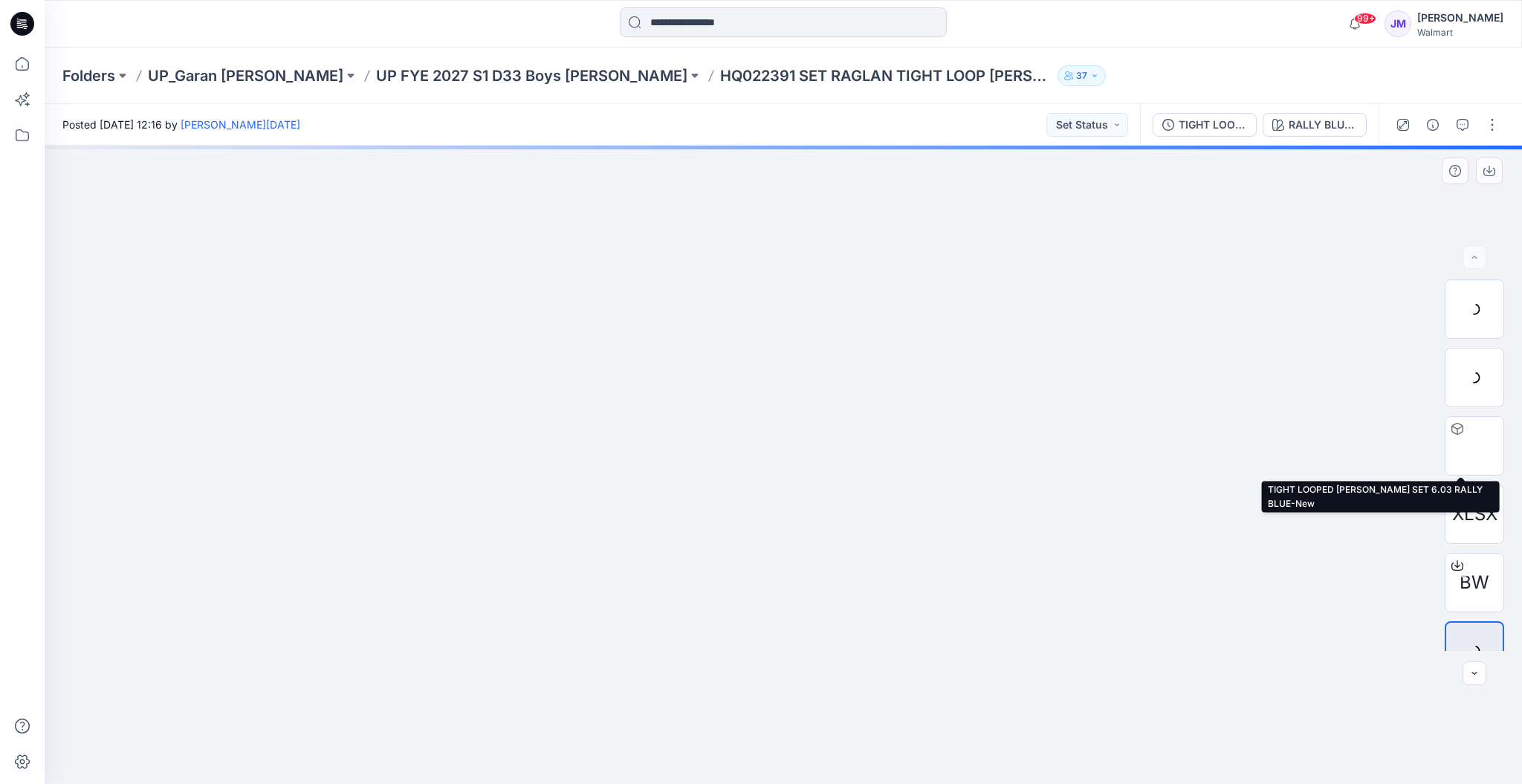
scroll to position [30, 0]
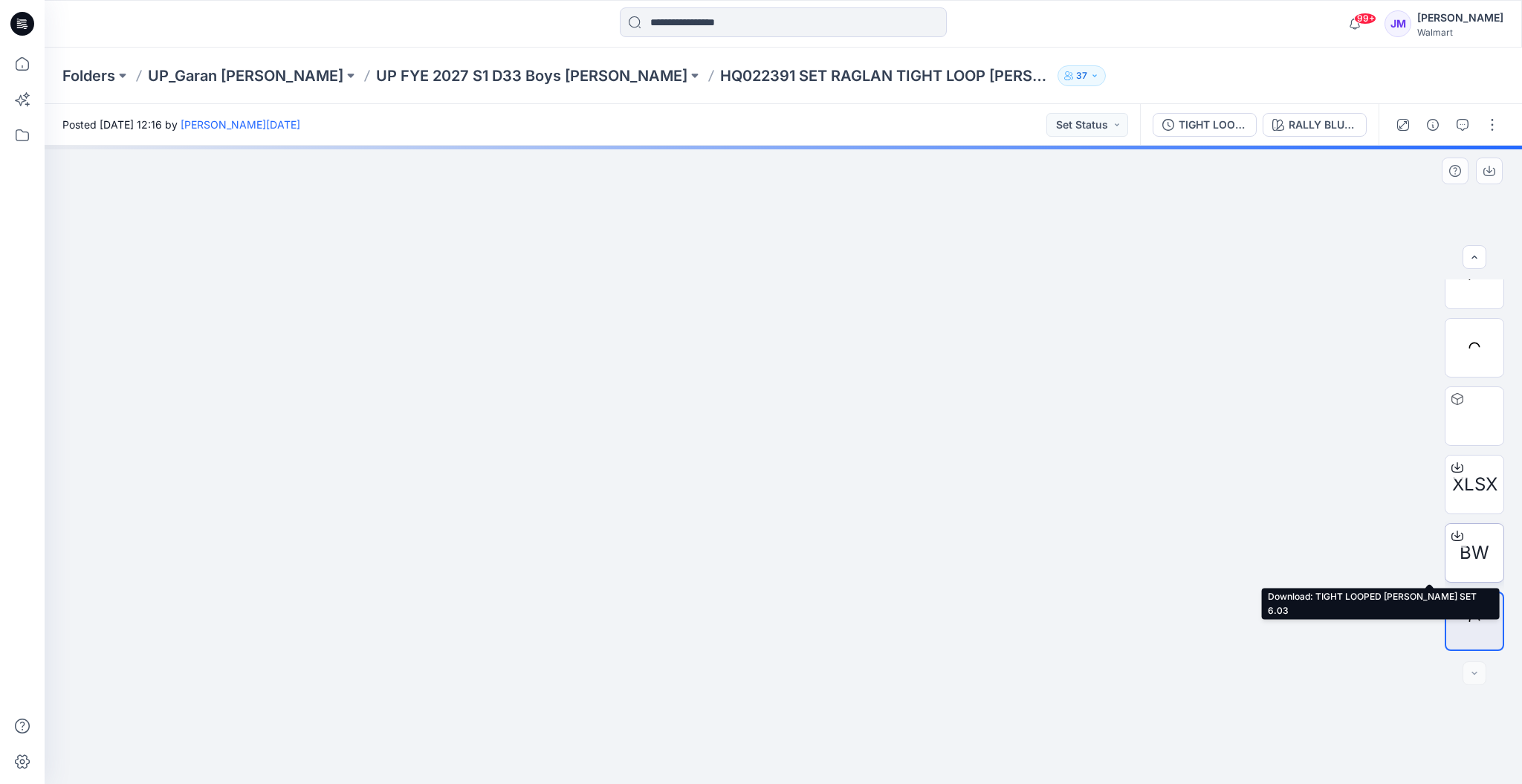
click at [1454, 536] on icon at bounding box center [1457, 534] width 6 height 8
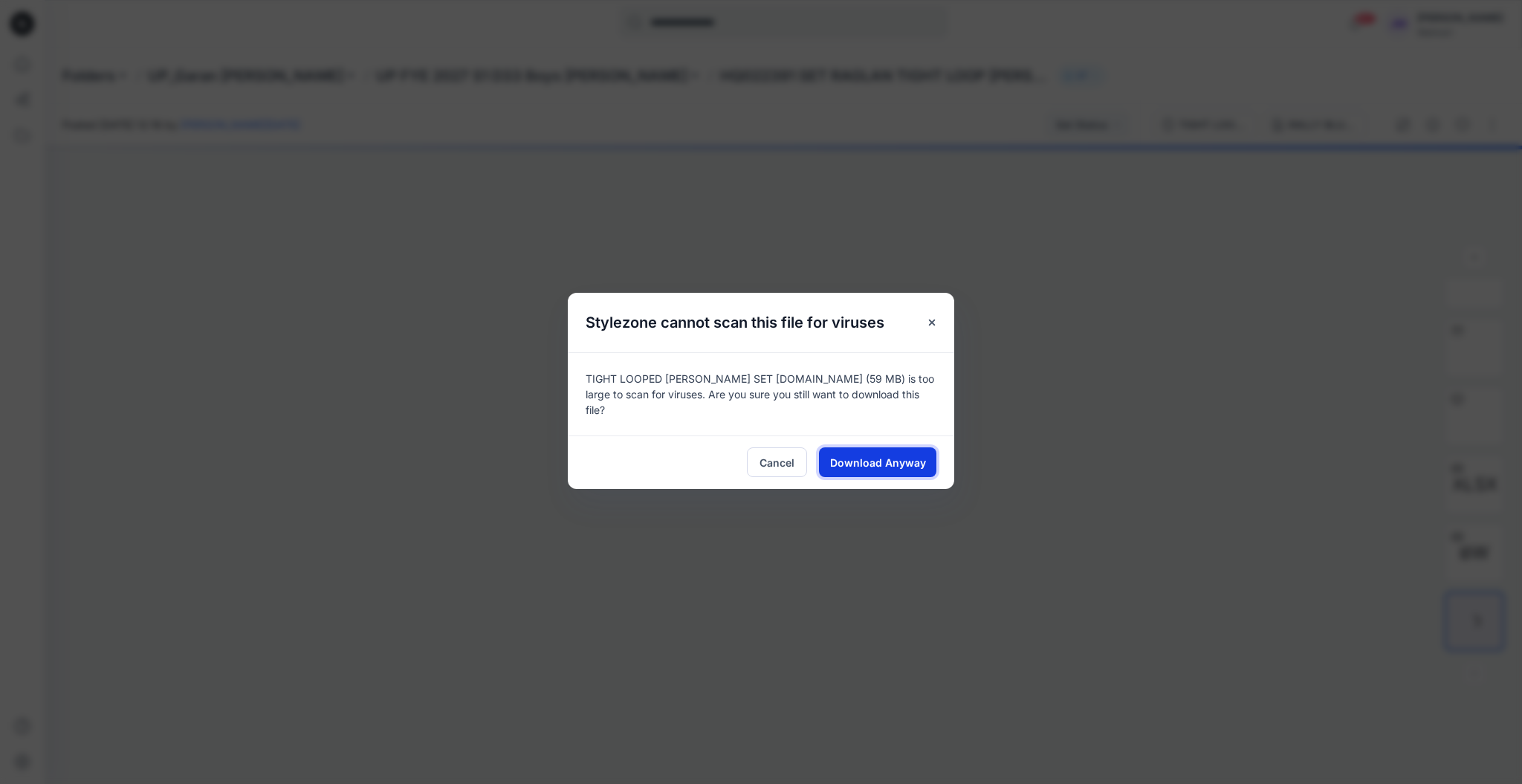
click at [919, 455] on span "Download Anyway" at bounding box center [878, 463] width 96 height 16
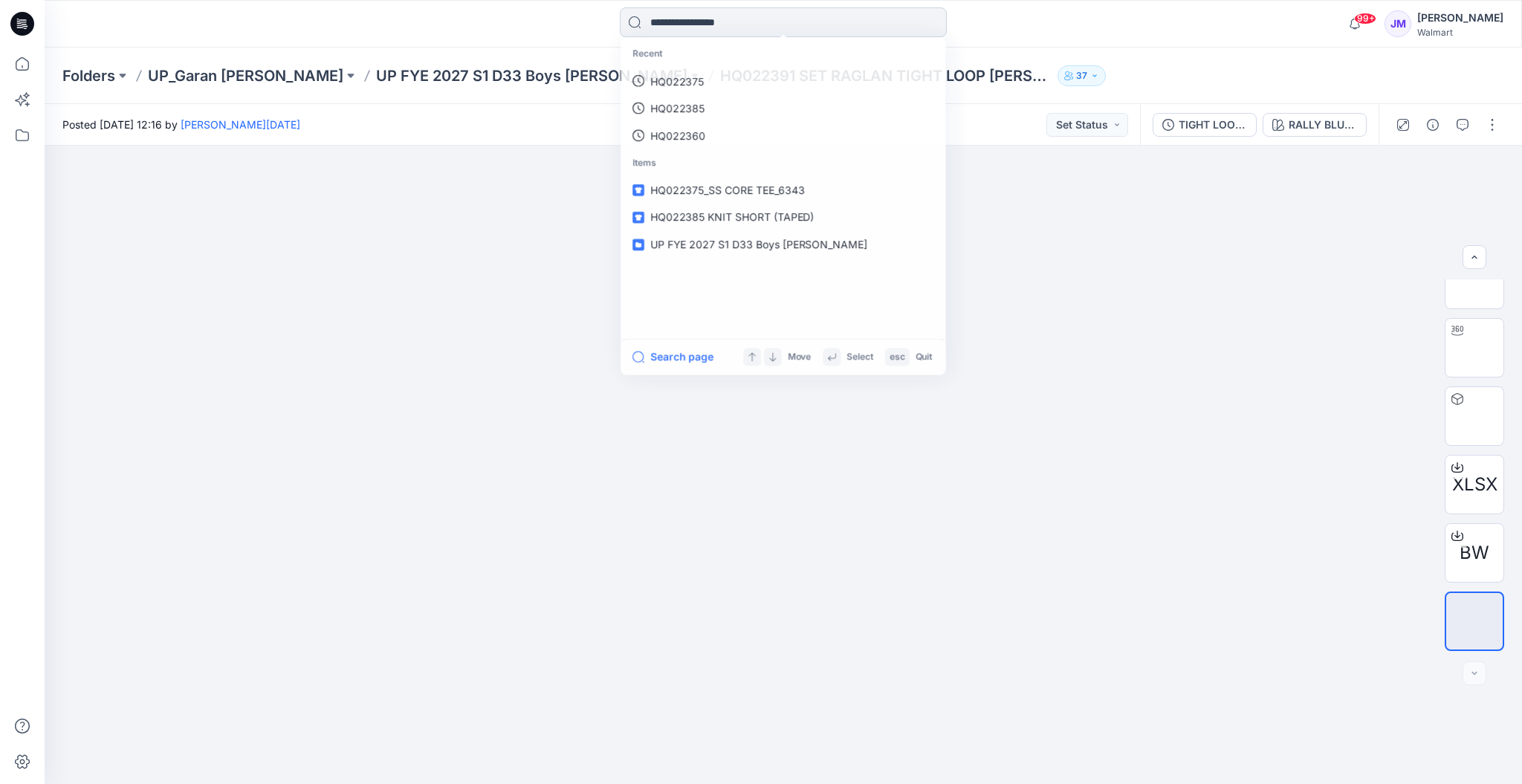
click at [824, 21] on input at bounding box center [783, 23] width 327 height 30
paste input "********"
type input "********"
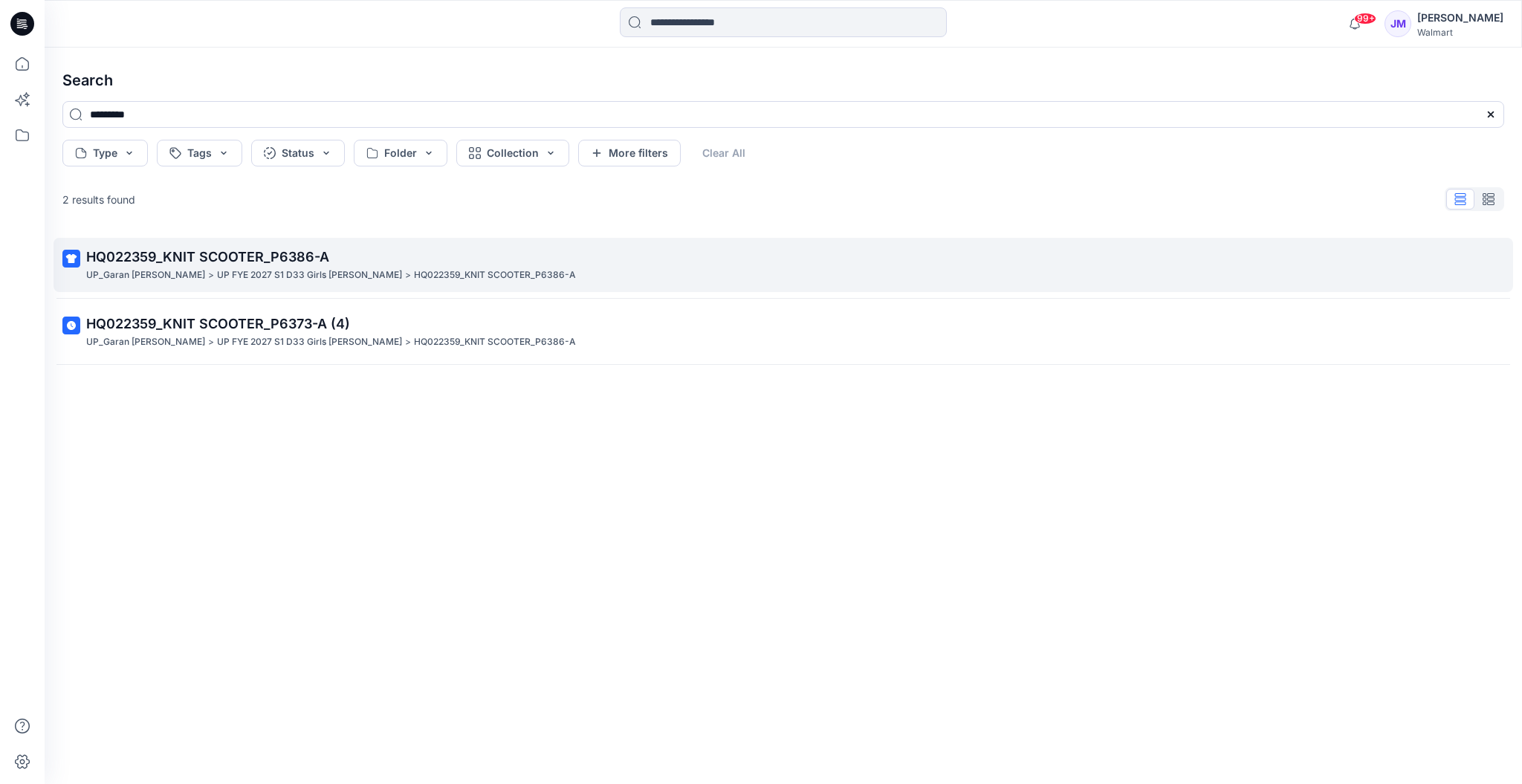
click at [227, 262] on span "HQ022359_KNIT SCOOTER_P6386-A" at bounding box center [208, 257] width 243 height 16
click at [227, 262] on div "Search ******** Type Tags Status Folder Collection More filters Clear All 2 res…" at bounding box center [783, 415] width 1478 height 736
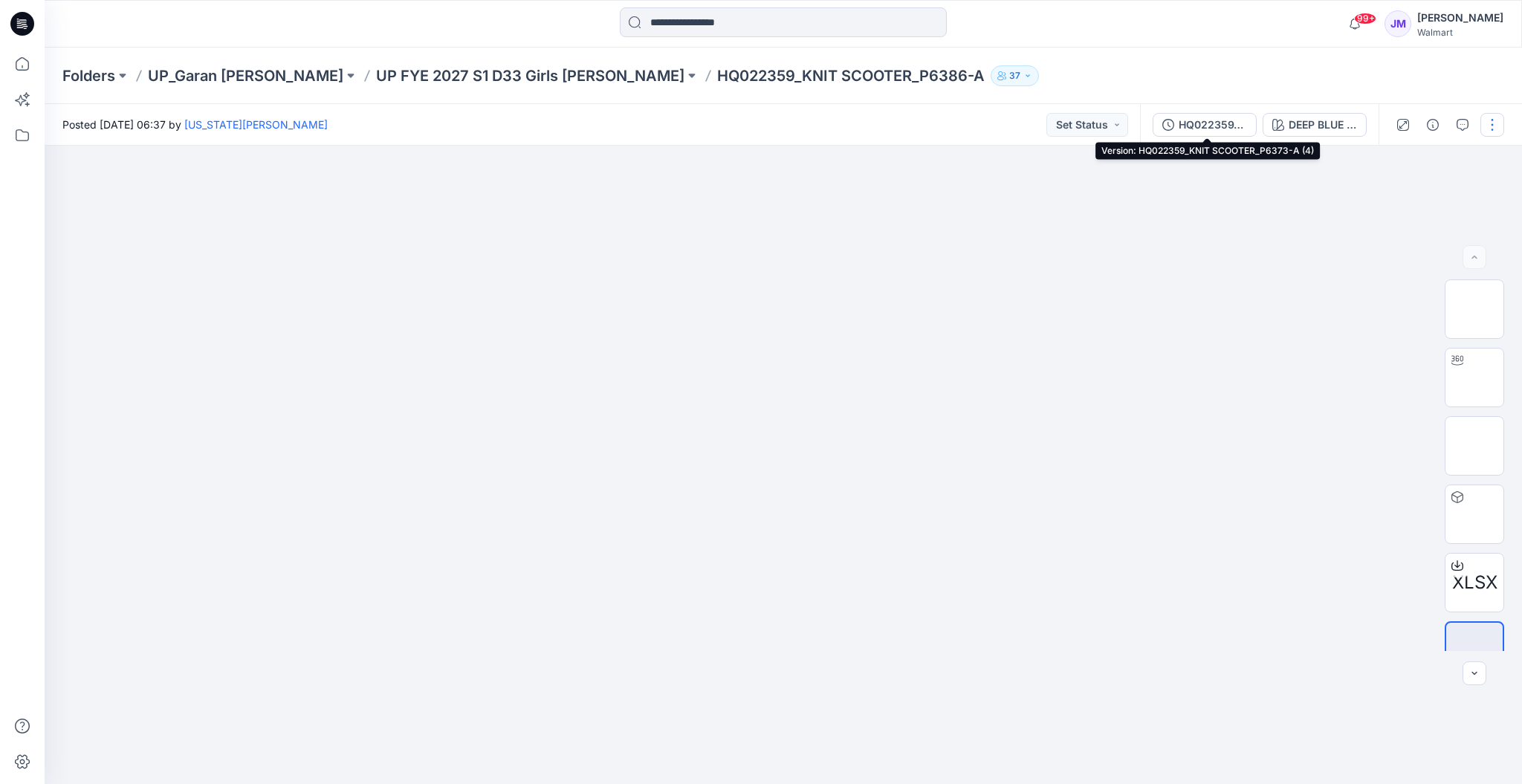
click at [1203, 120] on div "HQ022359_KNIT SCOOTER_P6373-A (4)" at bounding box center [1213, 125] width 69 height 16
click at [1481, 120] on button "button" at bounding box center [1492, 125] width 24 height 24
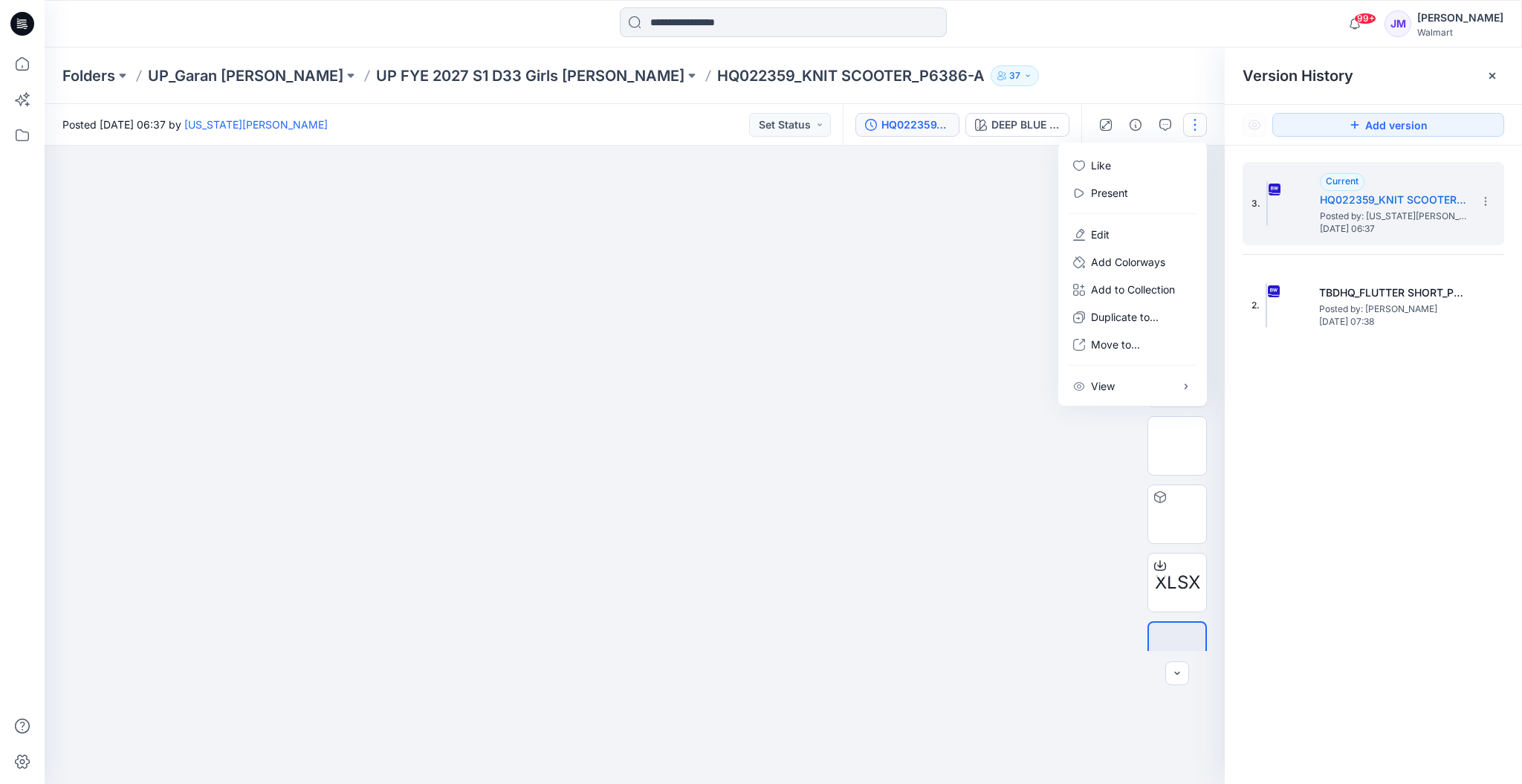
click at [1078, 507] on div at bounding box center [634, 464] width 1181 height 638
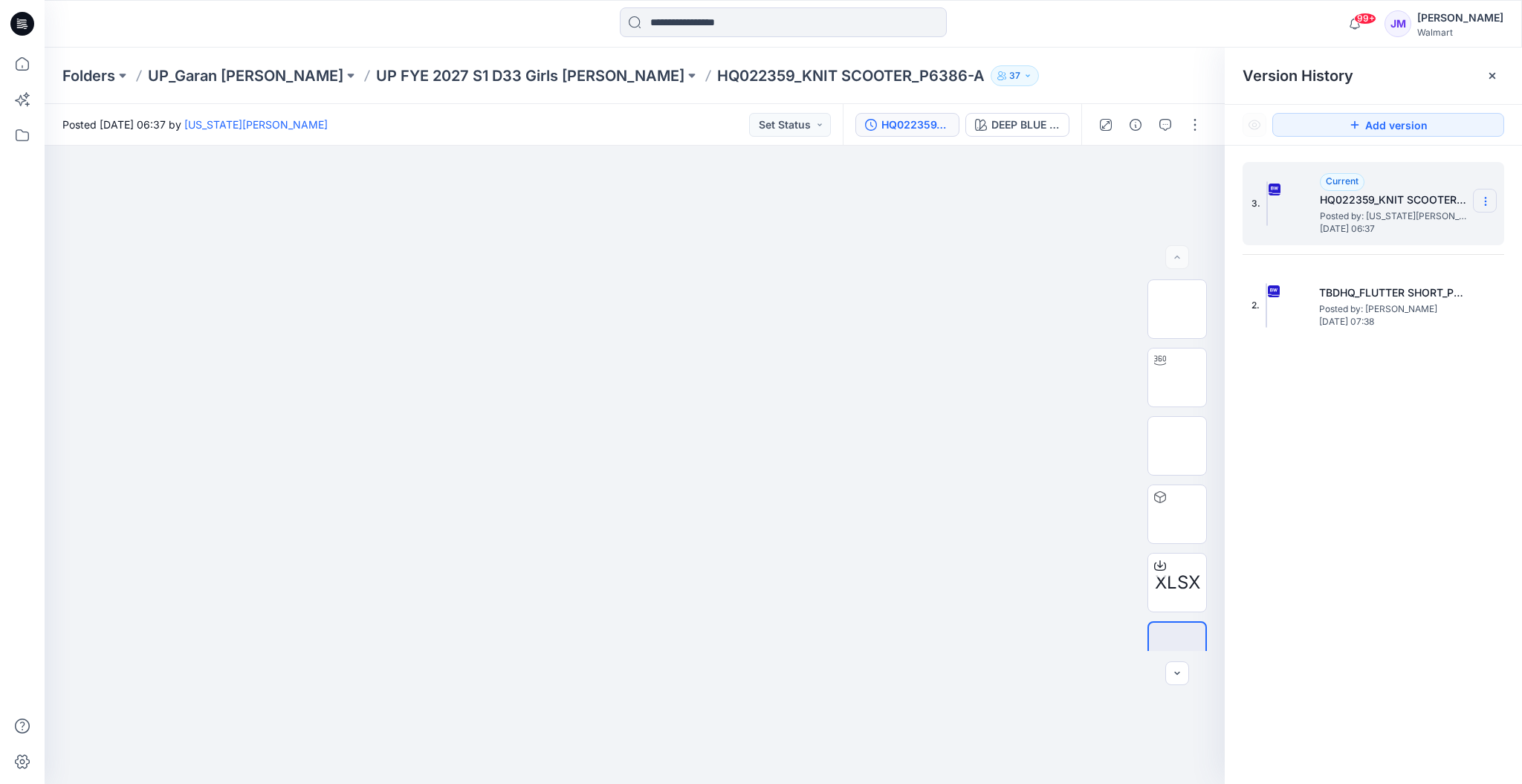
click at [1485, 201] on icon at bounding box center [1485, 201] width 1 height 1
click at [1113, 242] on div at bounding box center [634, 464] width 1181 height 638
click at [1489, 201] on icon at bounding box center [1485, 201] width 12 height 12
click at [1441, 233] on span "Download Source BW File" at bounding box center [1411, 229] width 125 height 18
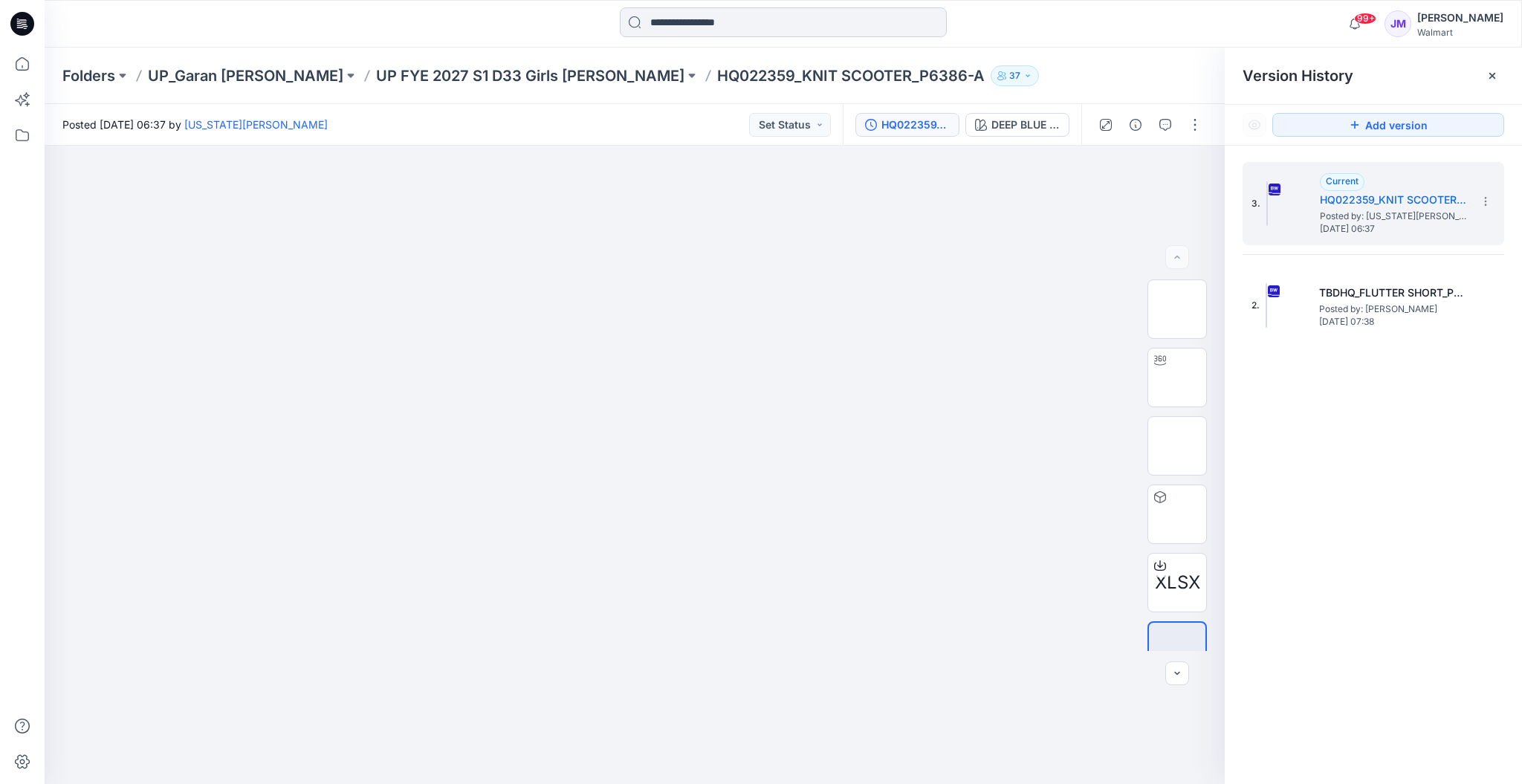
click at [754, 19] on input at bounding box center [783, 23] width 327 height 30
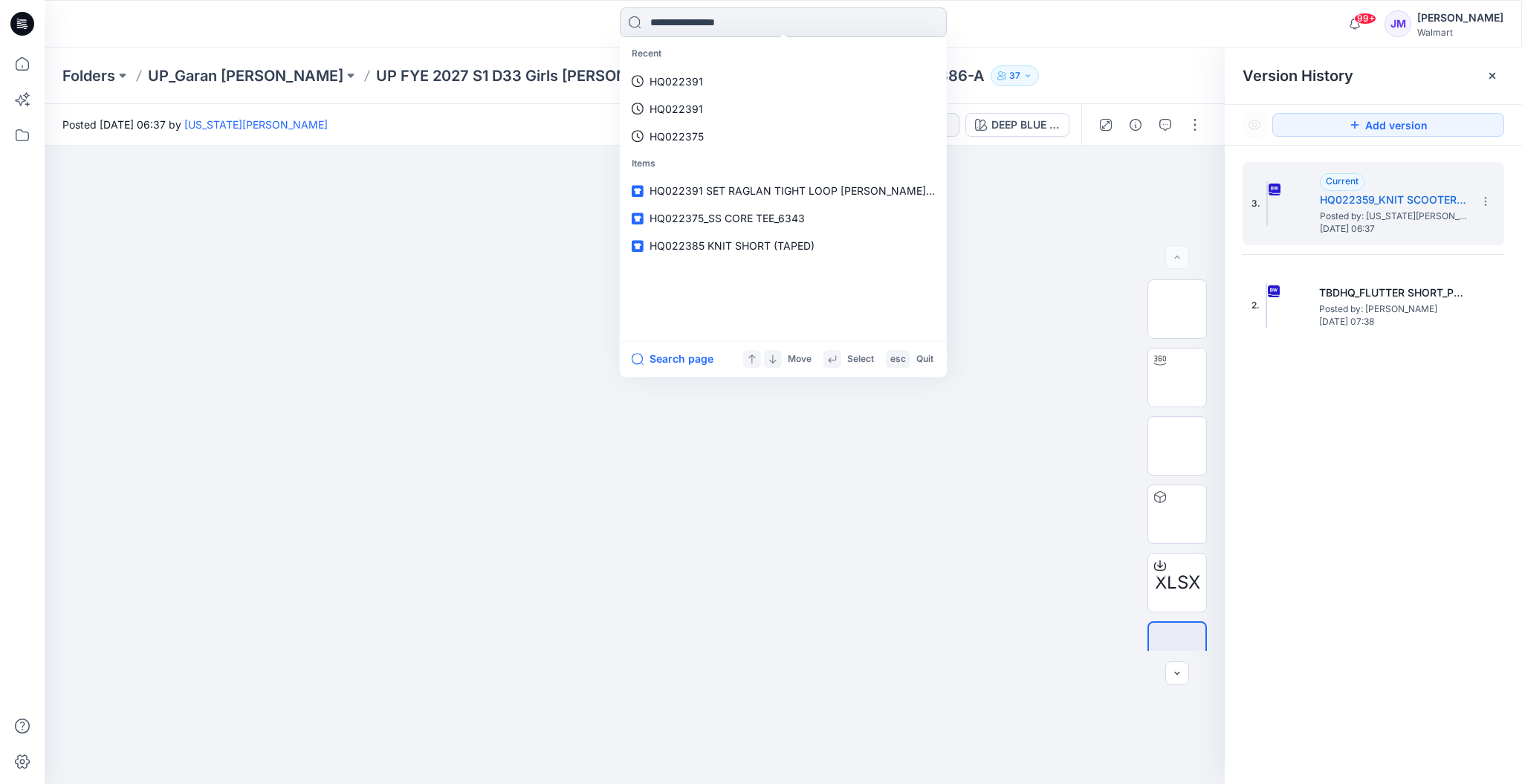
paste input "********"
type input "********"
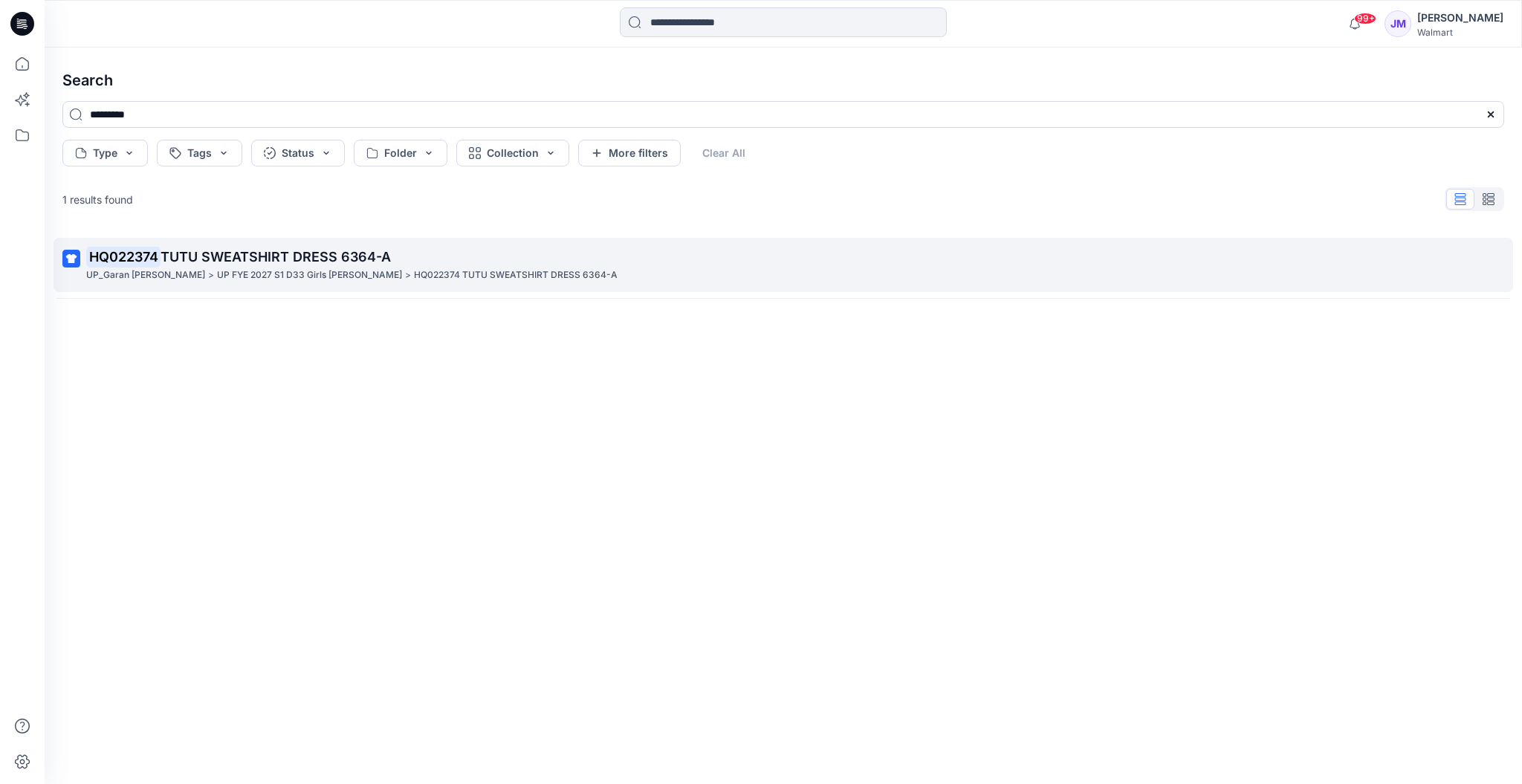
click at [375, 265] on span "TUTU SWEATSHIRT DRESS 6364-A" at bounding box center [276, 257] width 231 height 16
click at [375, 265] on div "Search ******** Type Tags Status Folder Collection More filters Clear All 1 res…" at bounding box center [783, 415] width 1478 height 736
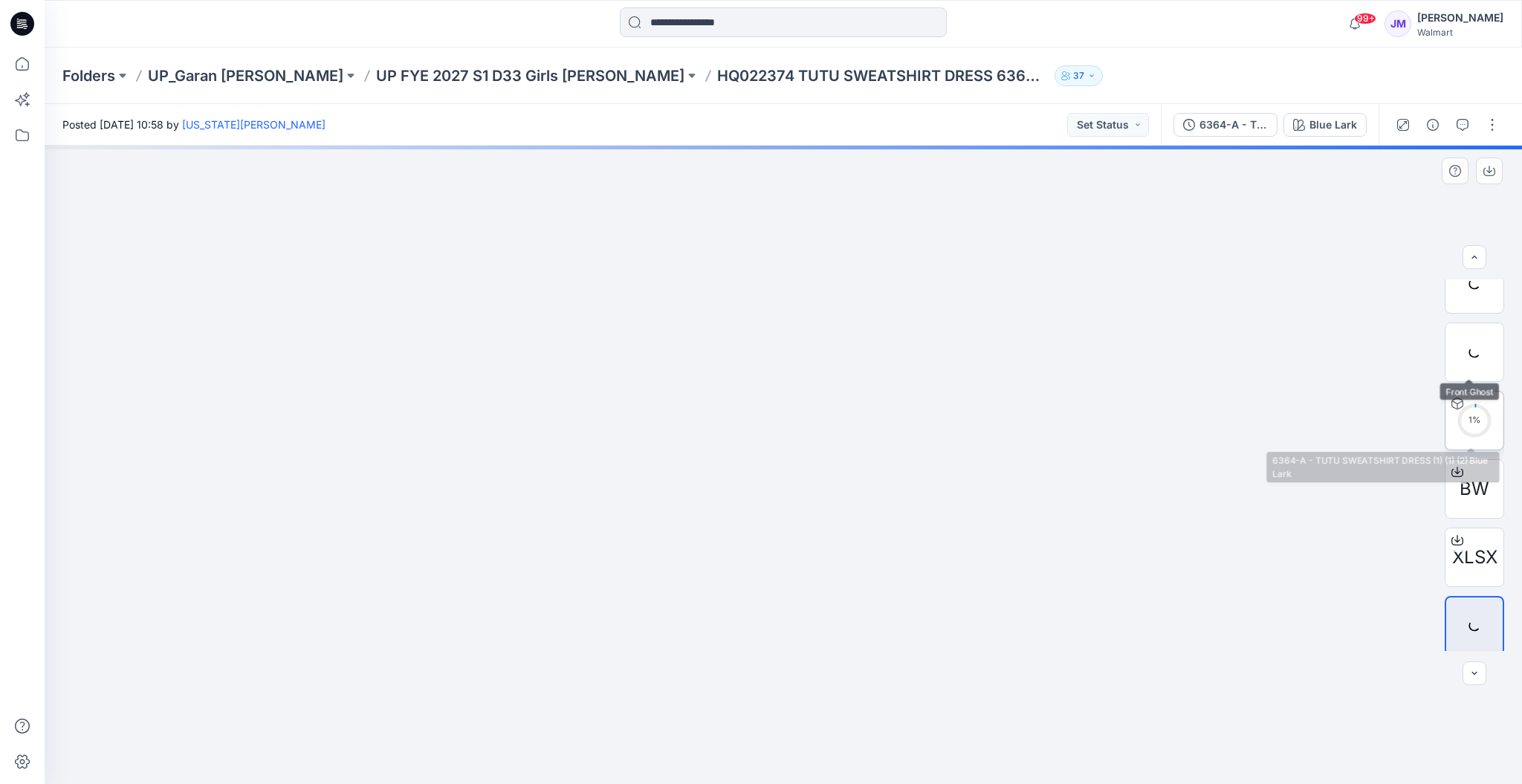
scroll to position [97, 0]
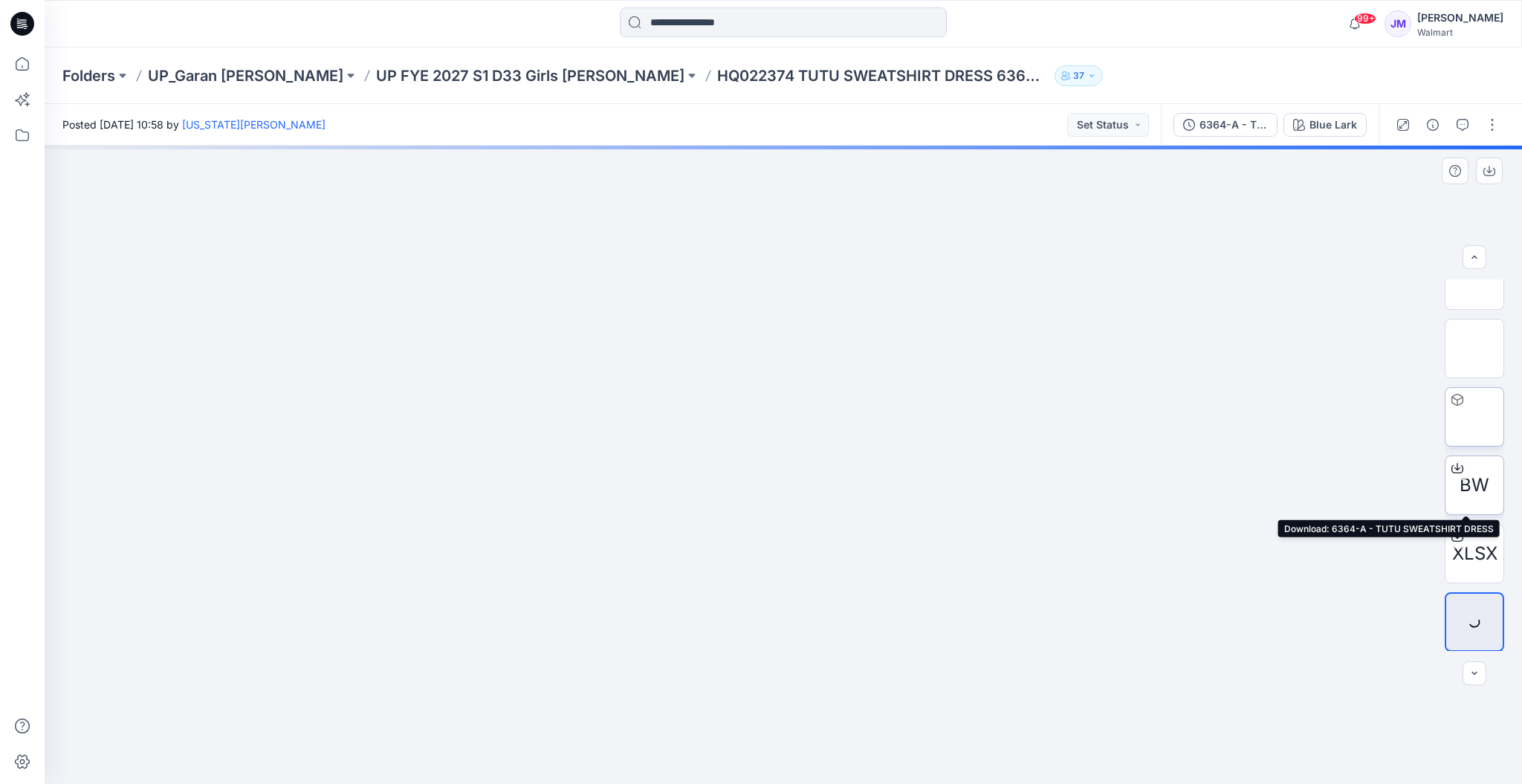
click at [1452, 469] on icon at bounding box center [1457, 468] width 12 height 12
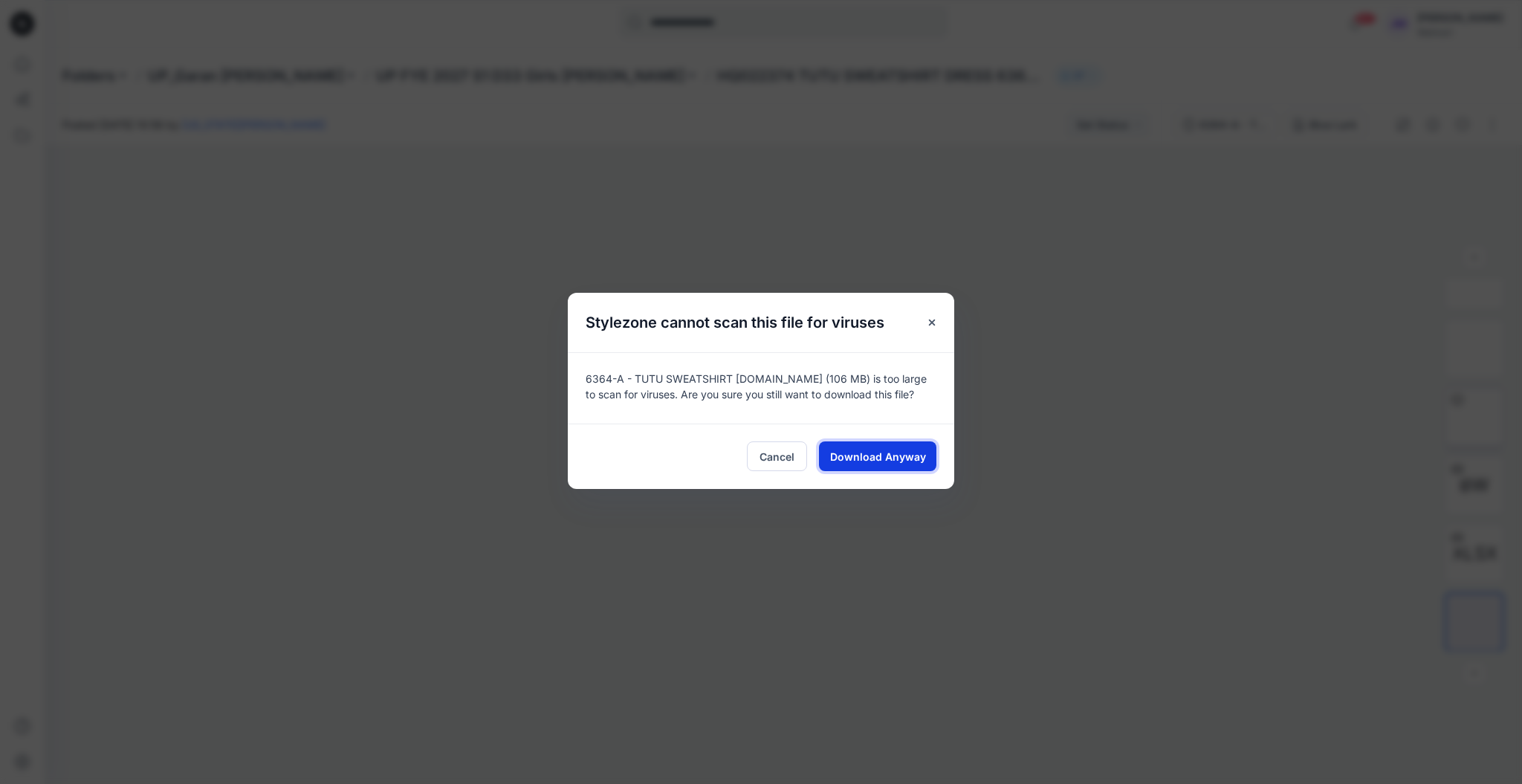
click at [895, 449] on span "Download Anyway" at bounding box center [878, 457] width 96 height 16
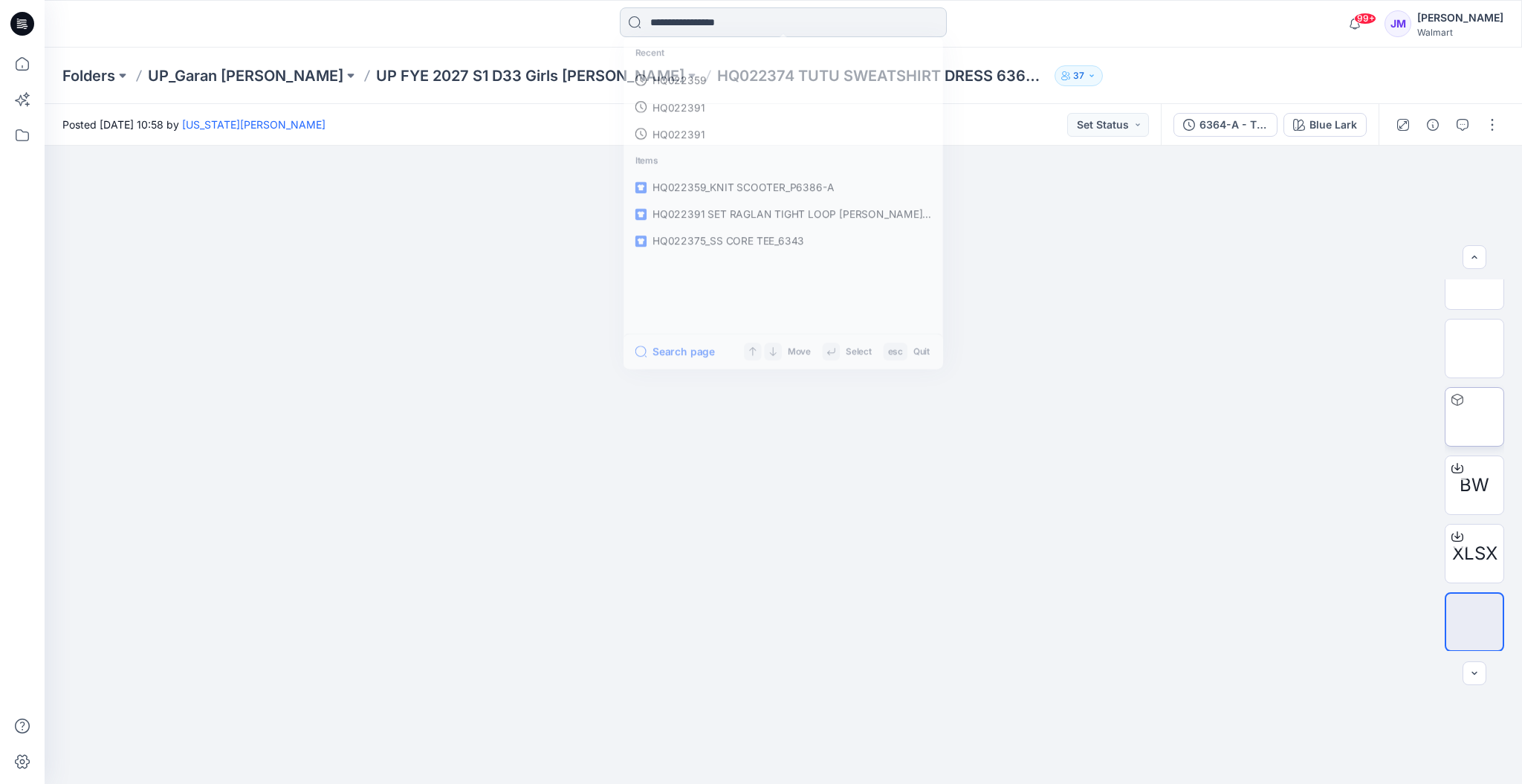
click at [892, 24] on input at bounding box center [783, 23] width 327 height 30
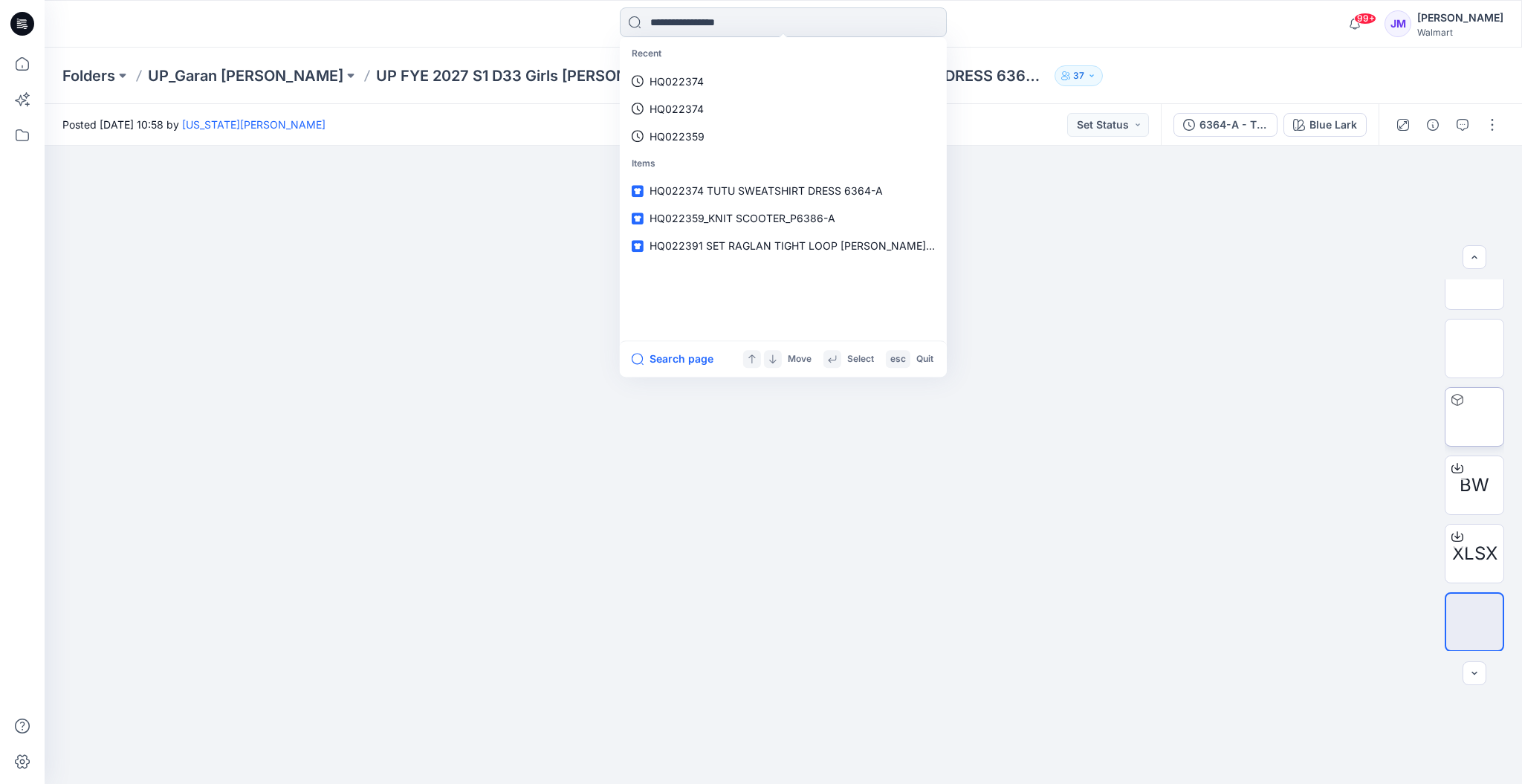
paste input "********"
type input "********"
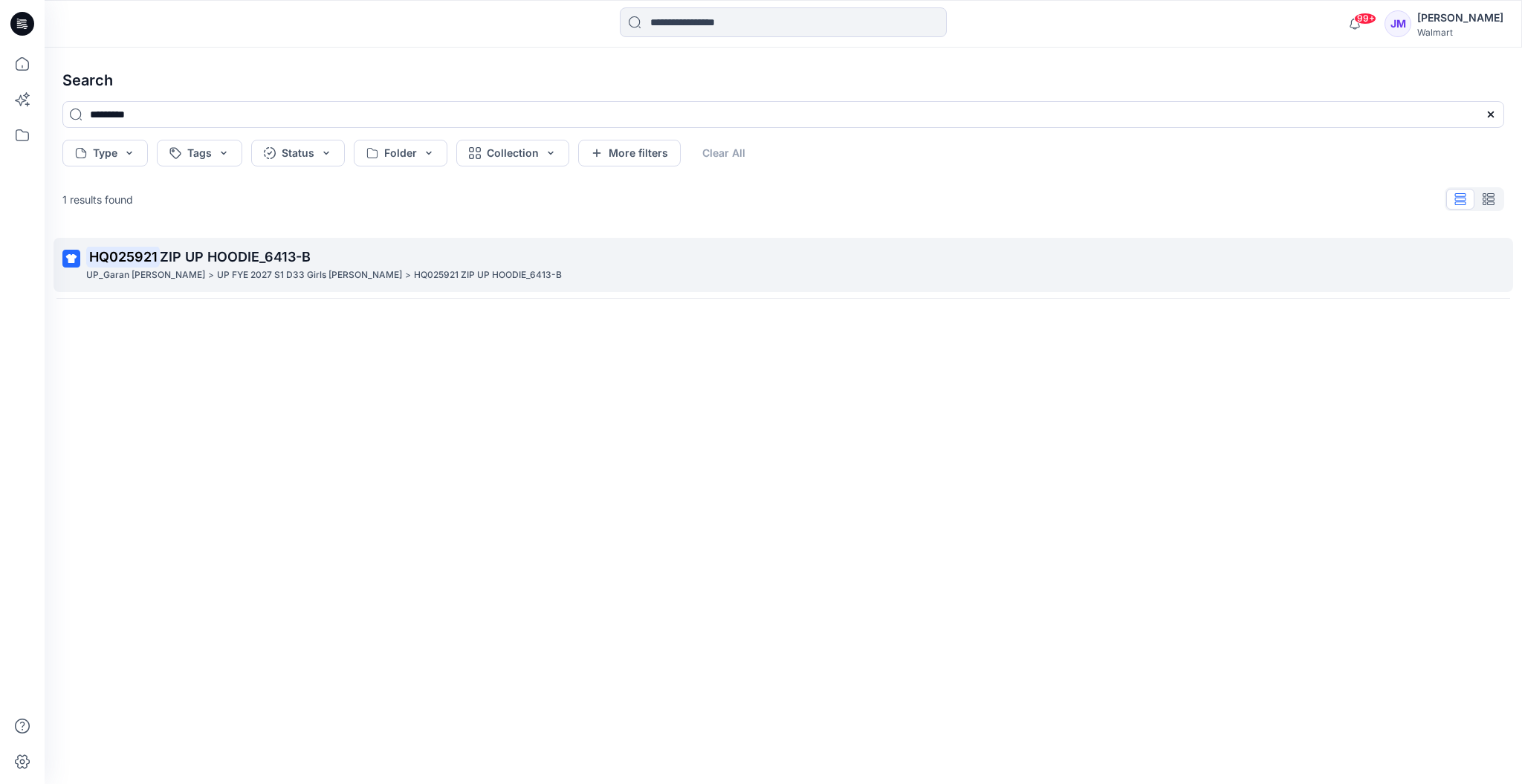
click at [247, 264] on span "ZIP UP HOODIE_6413-B" at bounding box center [235, 257] width 151 height 16
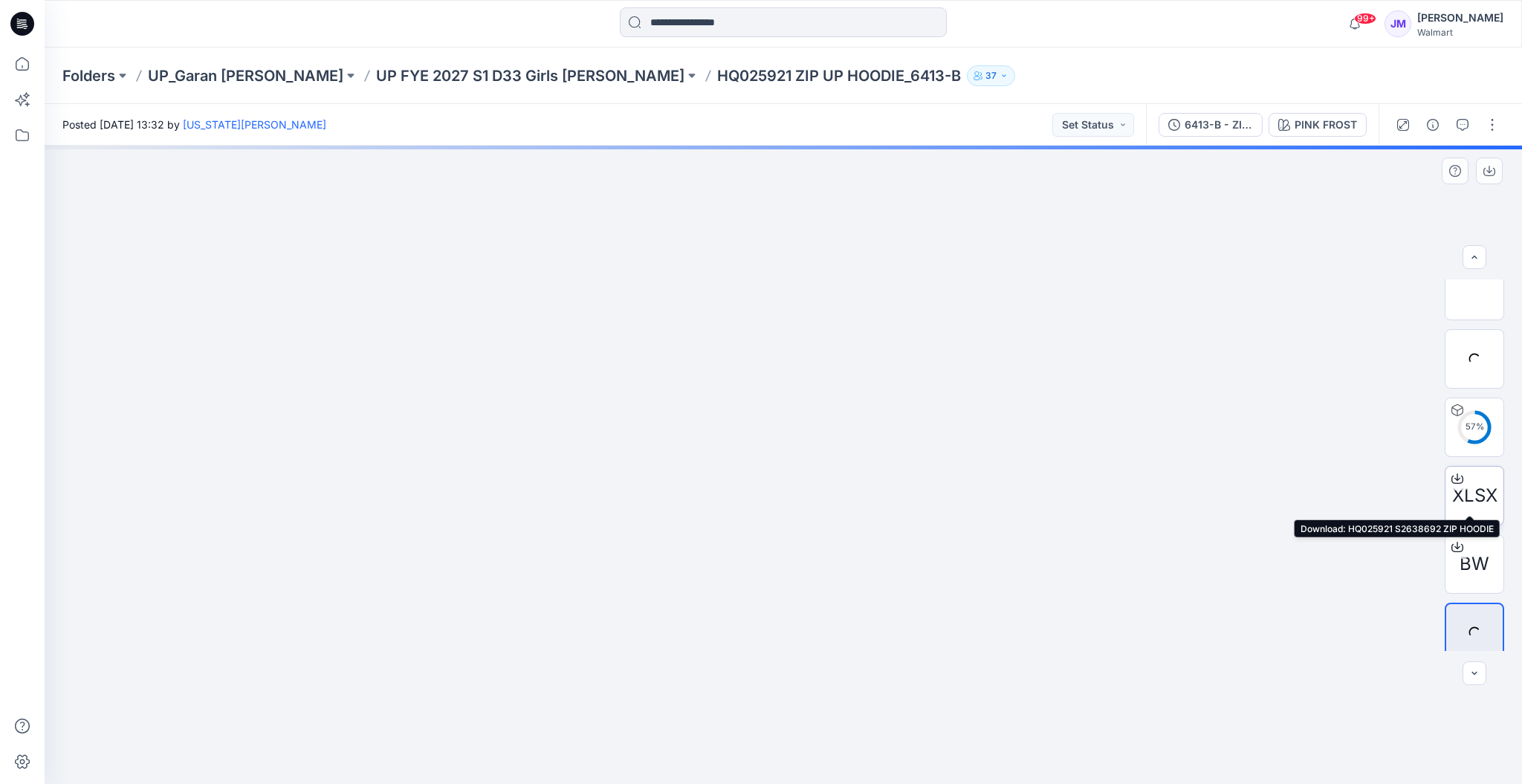
scroll to position [97, 0]
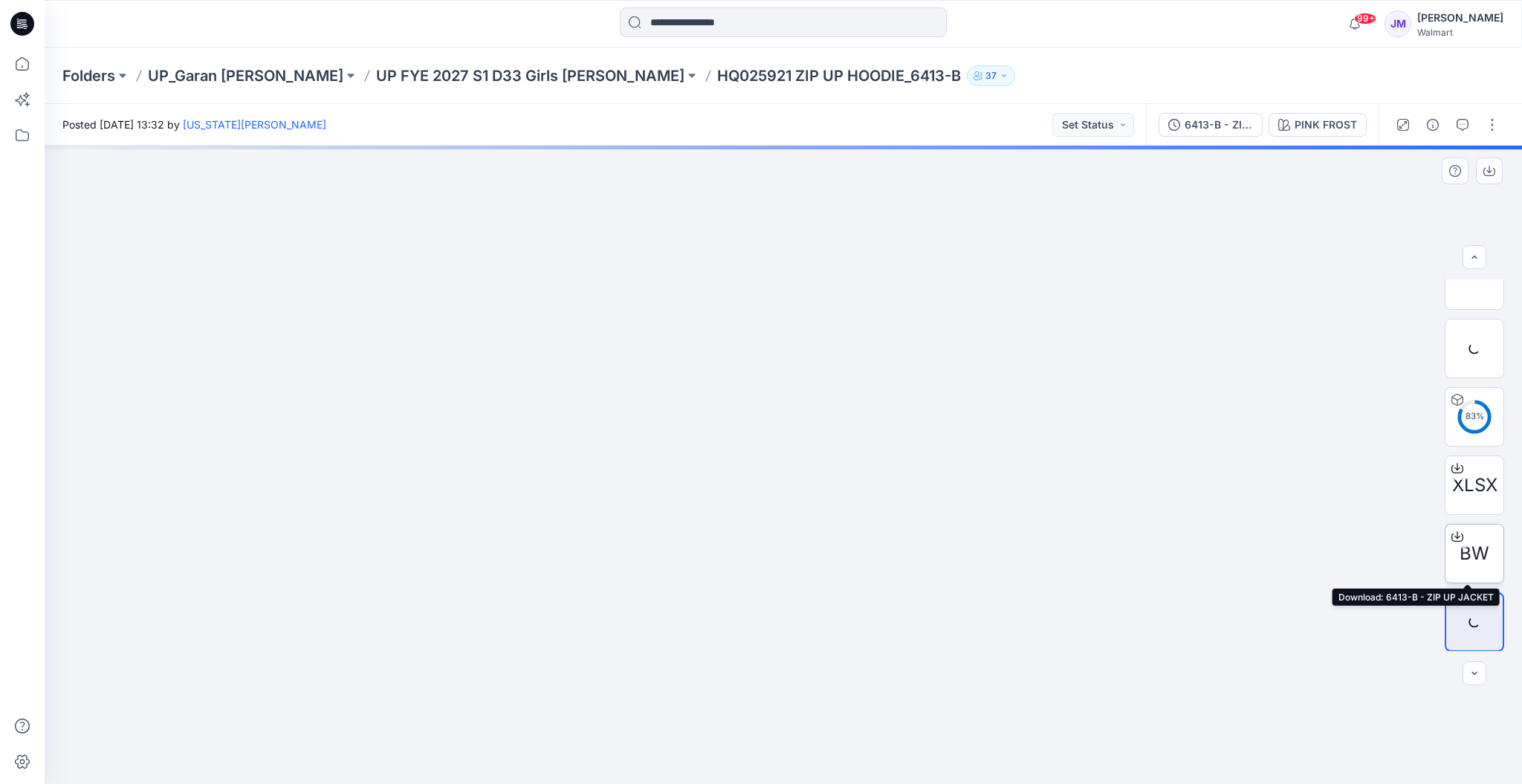
click at [1454, 536] on icon at bounding box center [1457, 536] width 12 height 12
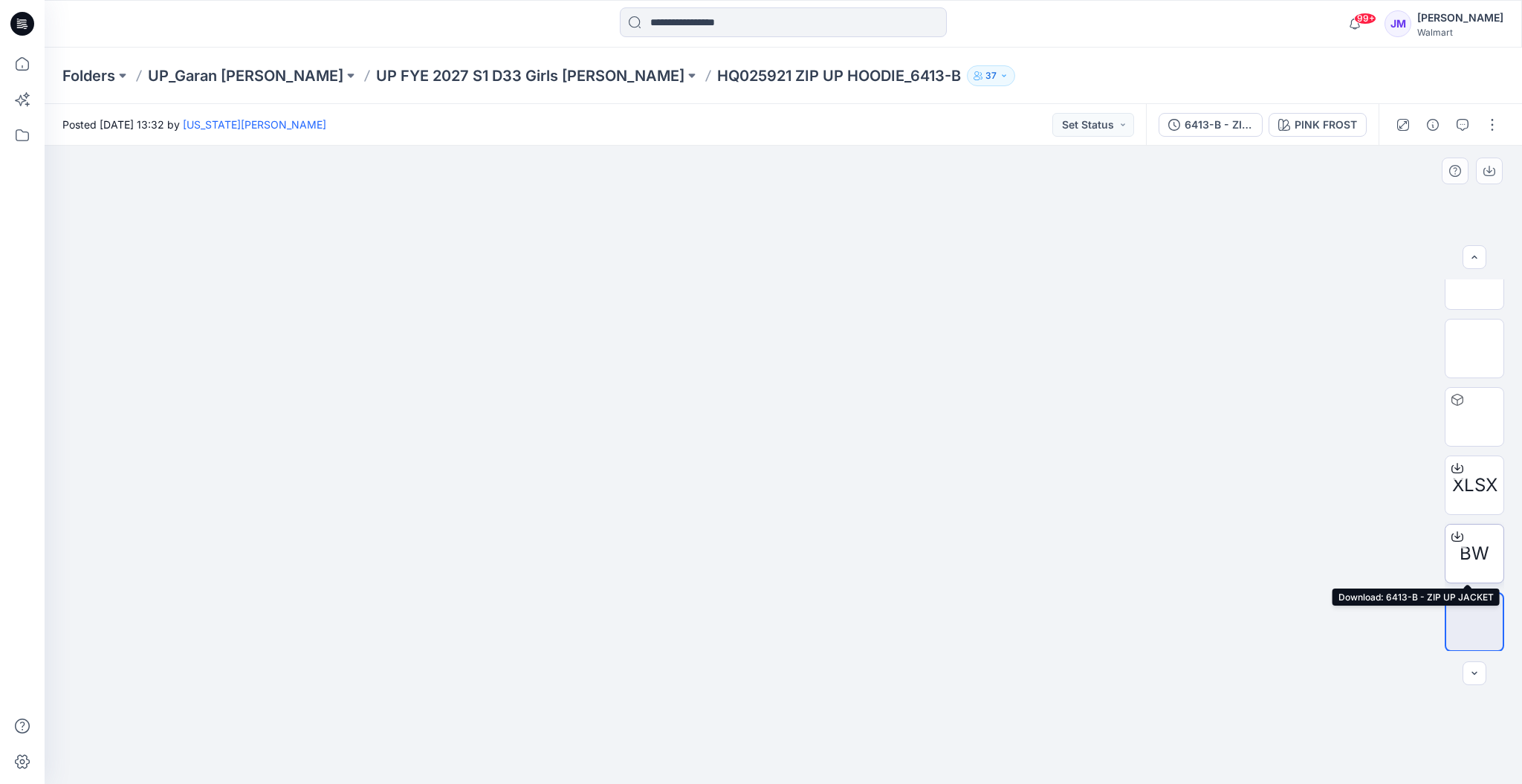
click at [1452, 534] on icon at bounding box center [1457, 536] width 12 height 12
click at [1450, 534] on div "Stylezone cannot scan this file for viruses 6413-B - ZIP UP [DOMAIN_NAME] (62 M…" at bounding box center [761, 392] width 1522 height 784
click at [1453, 539] on icon at bounding box center [1457, 536] width 12 height 12
click at [1453, 539] on div "Stylezone cannot scan this file for viruses 6413-B - ZIP UP [DOMAIN_NAME] (62 M…" at bounding box center [761, 392] width 1522 height 784
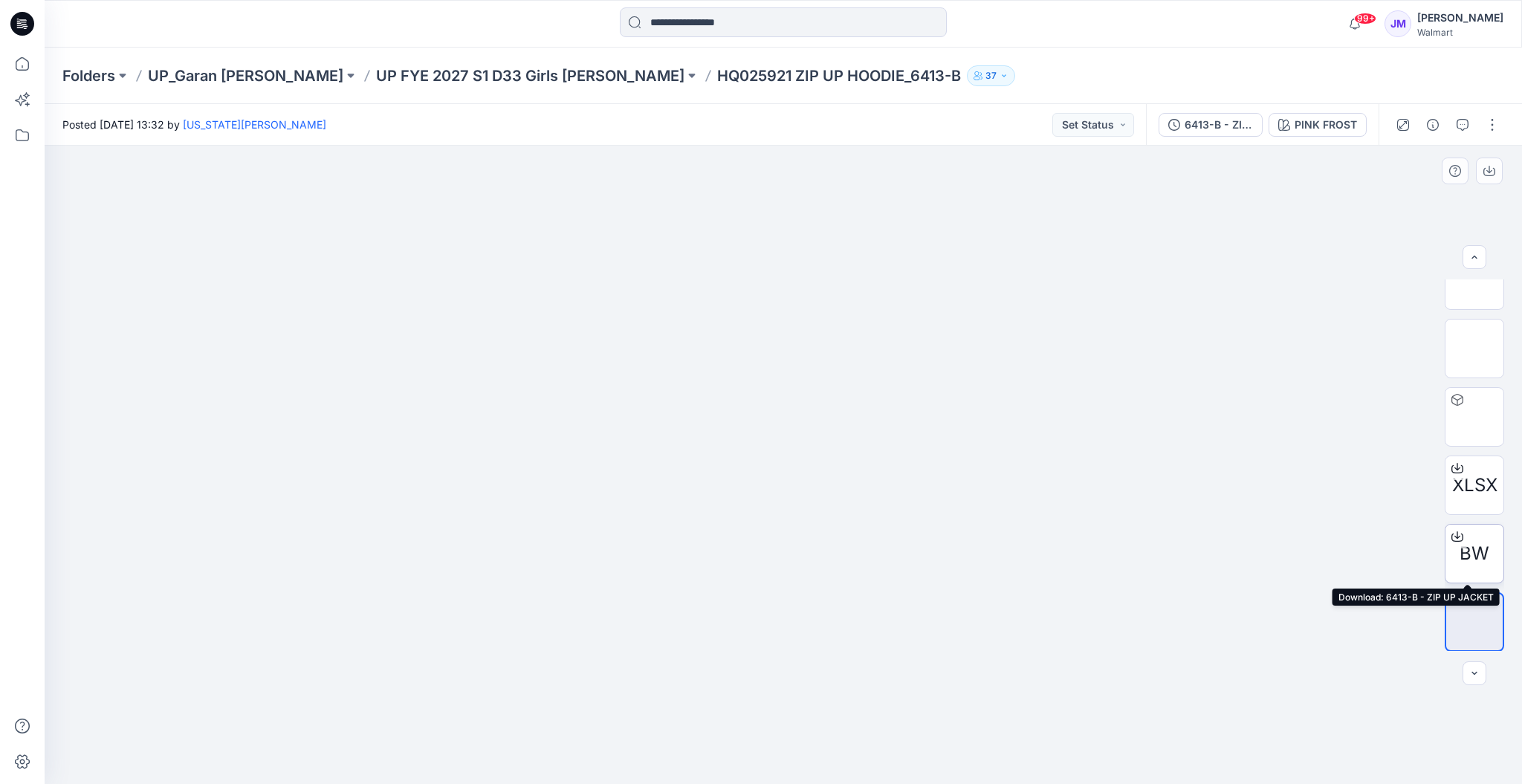
click at [1453, 539] on icon at bounding box center [1457, 536] width 12 height 12
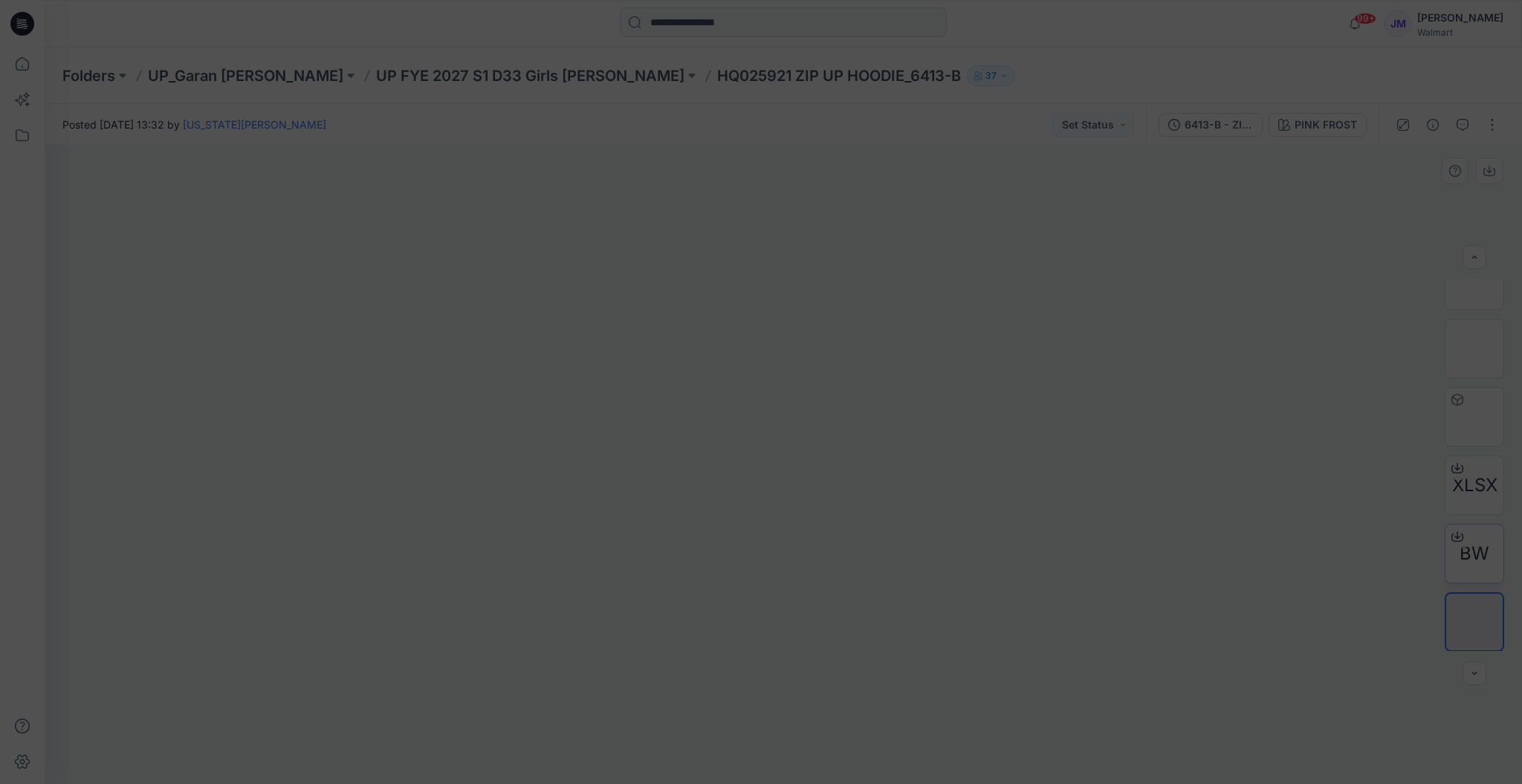
click at [1453, 539] on div "Stylezone cannot scan this file for viruses 6413-B - ZIP UP [DOMAIN_NAME] (62 M…" at bounding box center [761, 392] width 1522 height 784
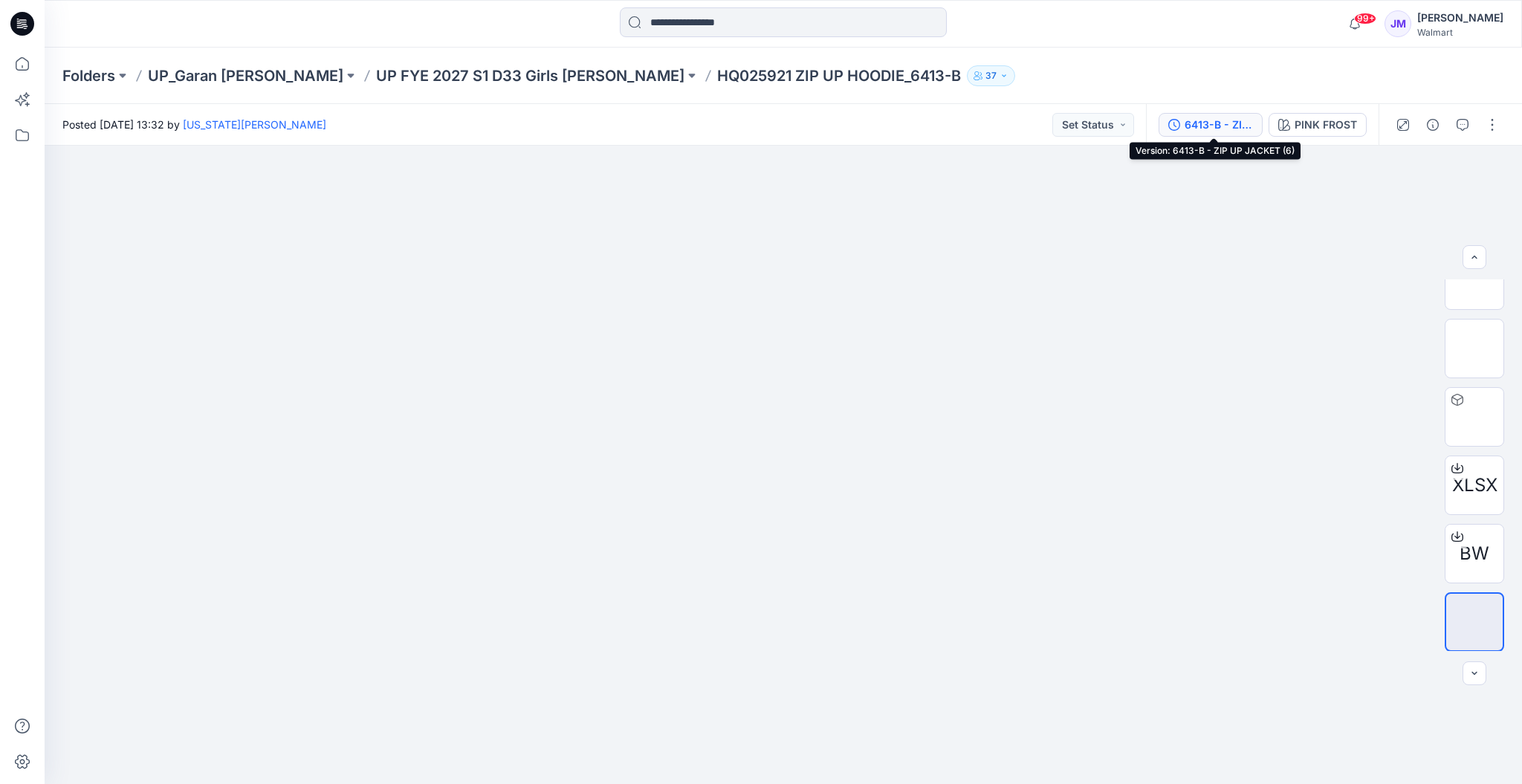
click at [1213, 121] on div "6413-B - ZIP UP JACKET (6)" at bounding box center [1219, 125] width 69 height 16
click at [1379, 121] on div at bounding box center [1447, 125] width 137 height 41
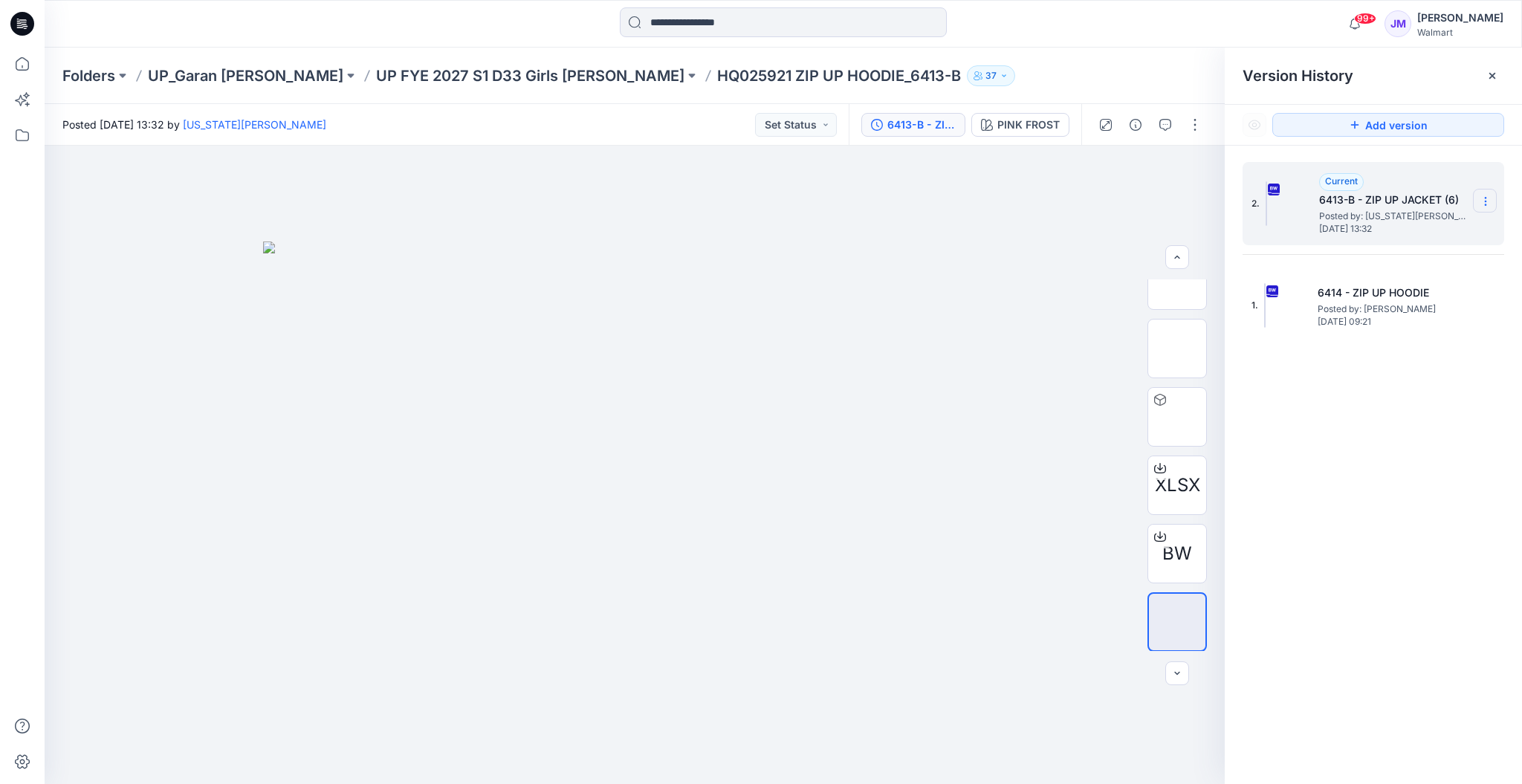
click at [1486, 189] on section at bounding box center [1485, 200] width 24 height 24
click at [1387, 509] on div "2. Current 6413-B - ZIP UP JACKET (6) Posted by: [US_STATE][PERSON_NAME] [DATE]…" at bounding box center [1373, 475] width 297 height 660
click at [1482, 203] on icon at bounding box center [1485, 201] width 12 height 12
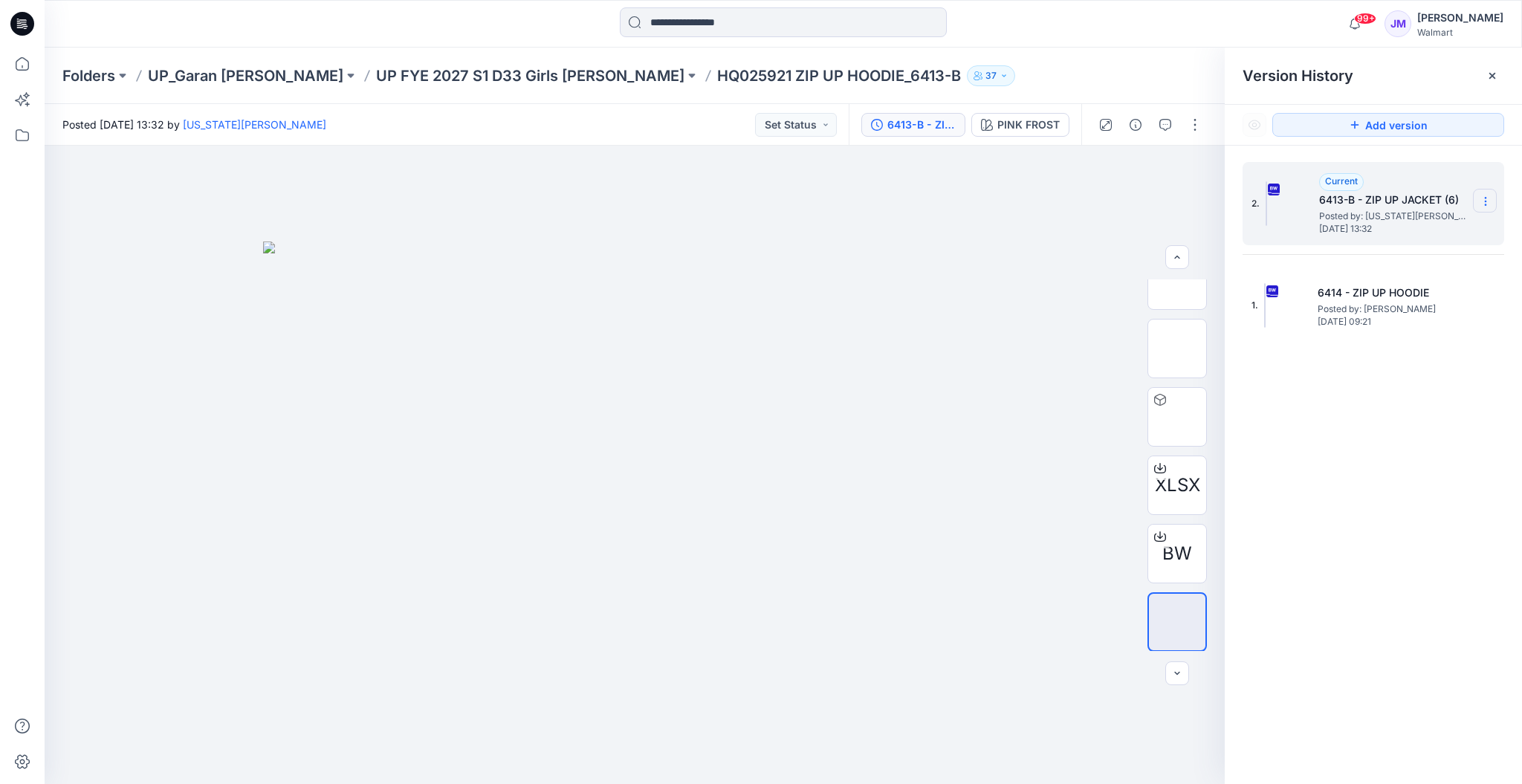
click at [1482, 203] on icon at bounding box center [1485, 201] width 12 height 12
click at [1399, 228] on span "Download Source BW File" at bounding box center [1411, 229] width 125 height 18
click at [1399, 228] on div "XLSX BW PINK FROST Loading... Material Properties Loading... Version History Ve…" at bounding box center [783, 464] width 1478 height 638
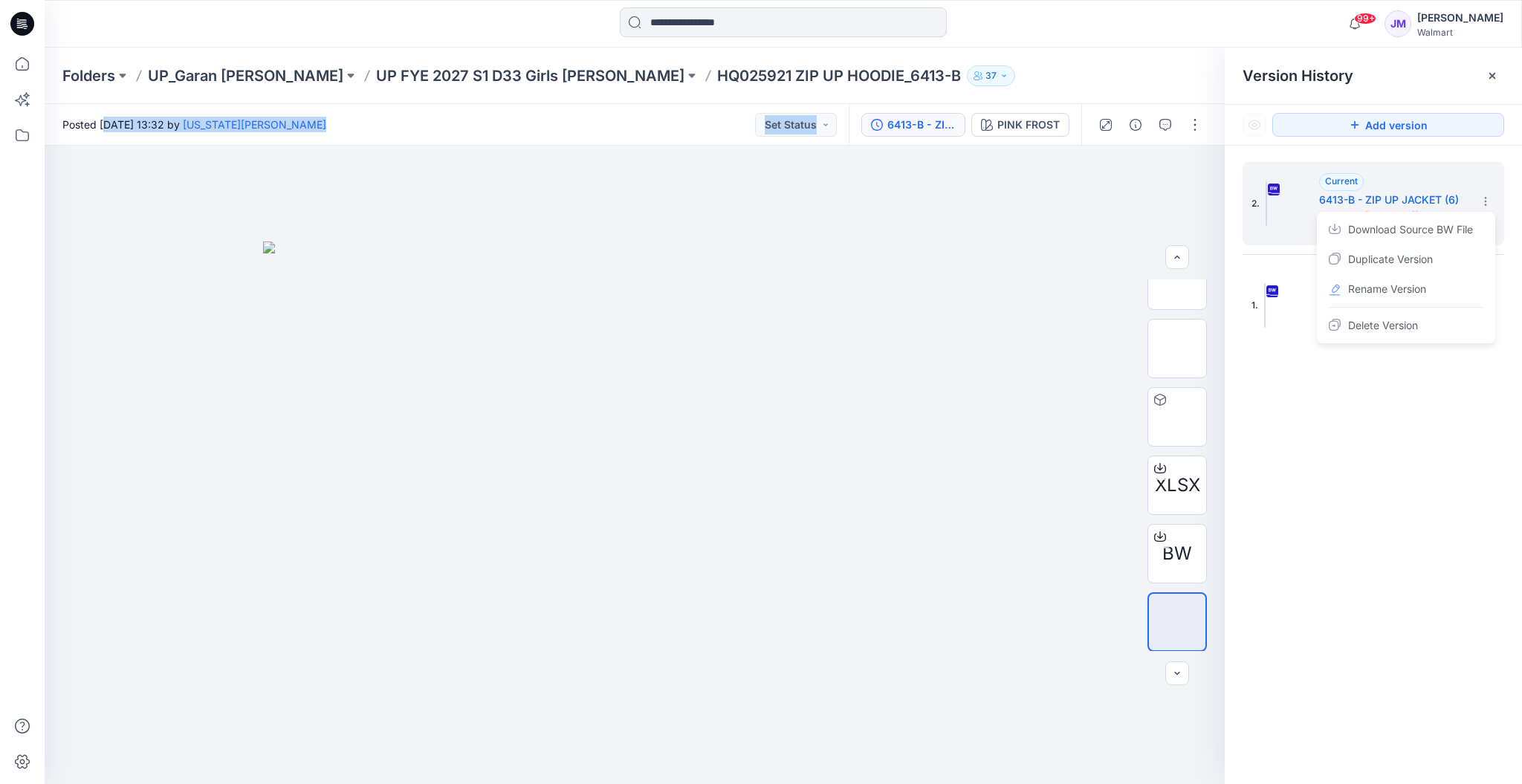
scroll to position [0, 0]
